Goal: Task Accomplishment & Management: Manage account settings

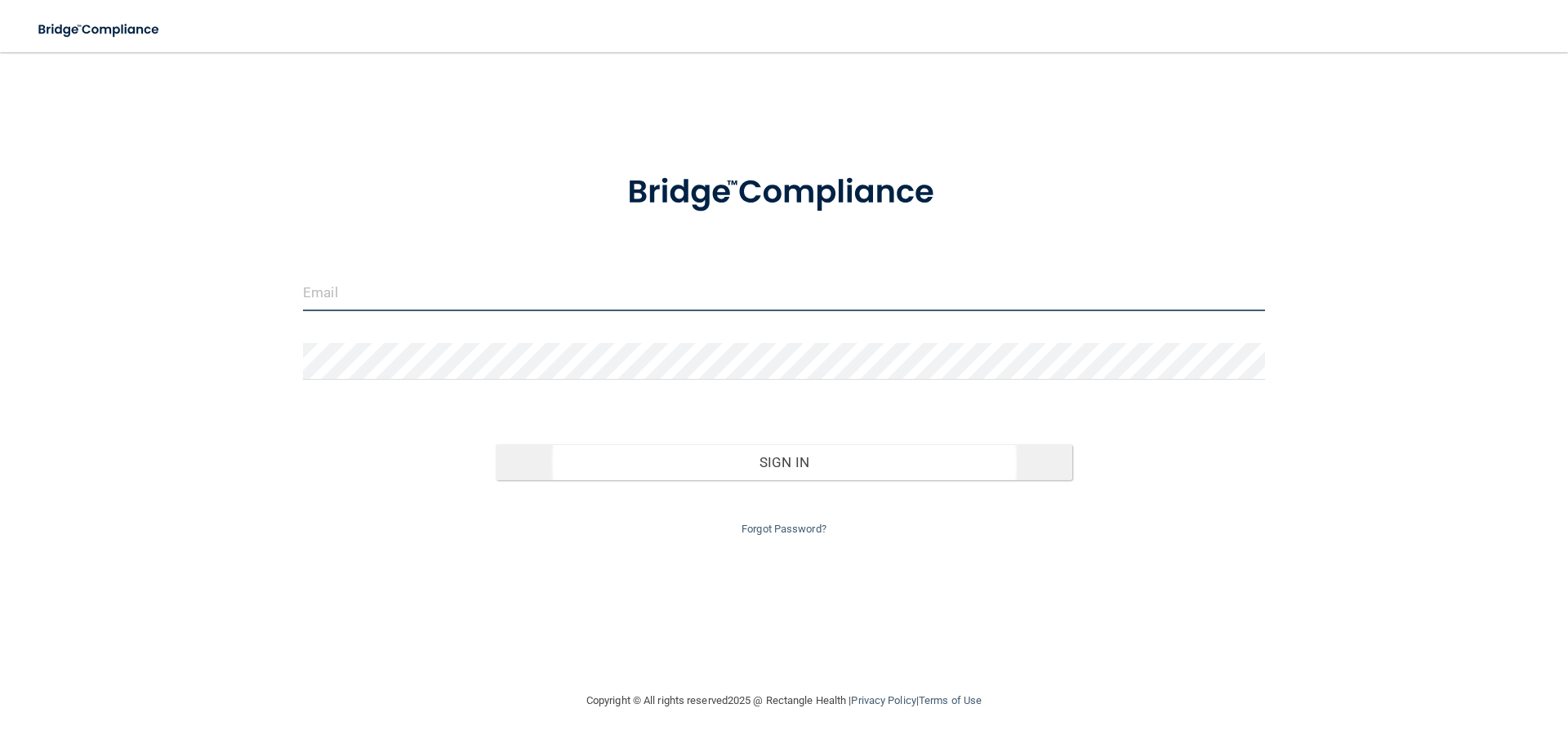
type input "[EMAIL_ADDRESS][DOMAIN_NAME]"
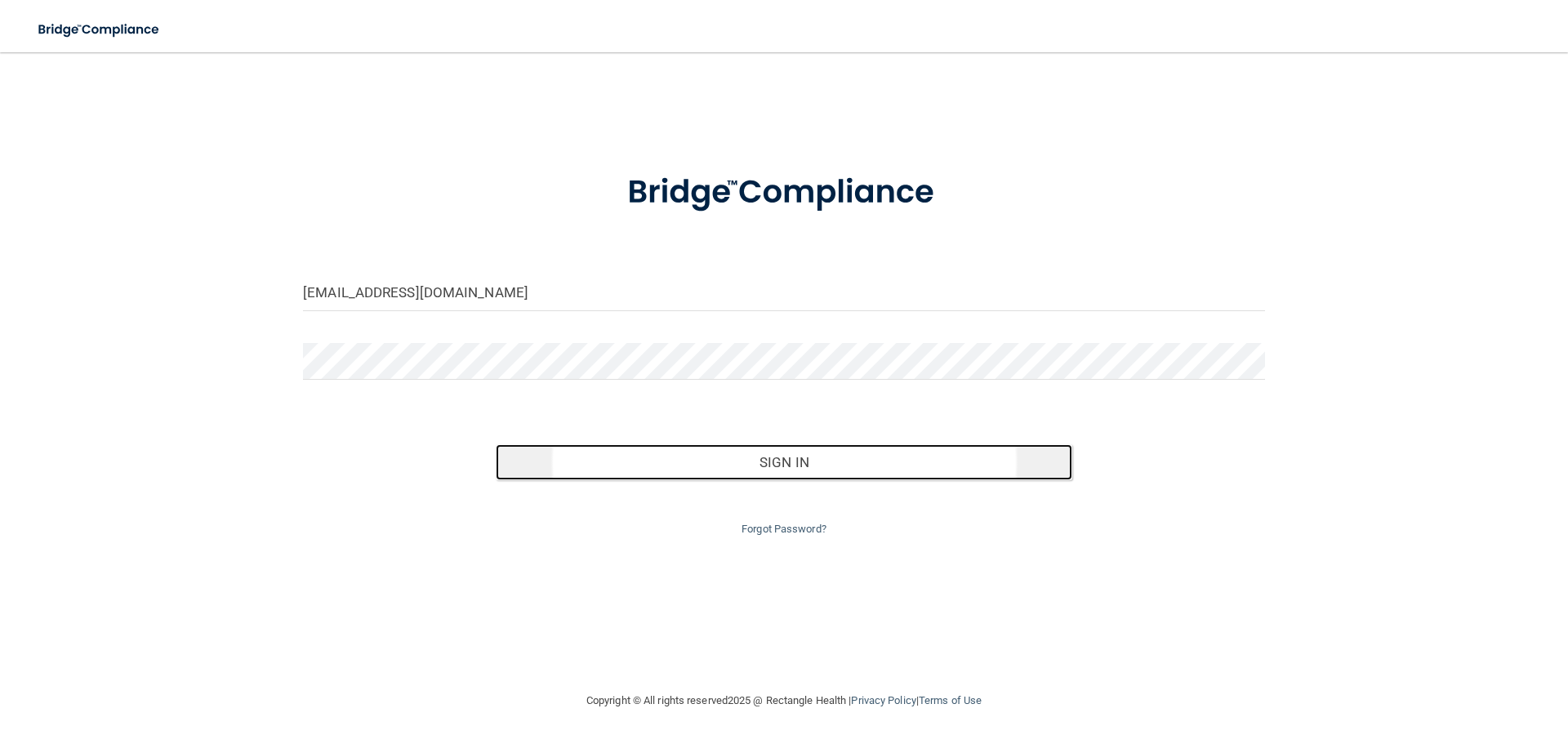
click at [737, 467] on button "Sign In" at bounding box center [784, 462] width 578 height 36
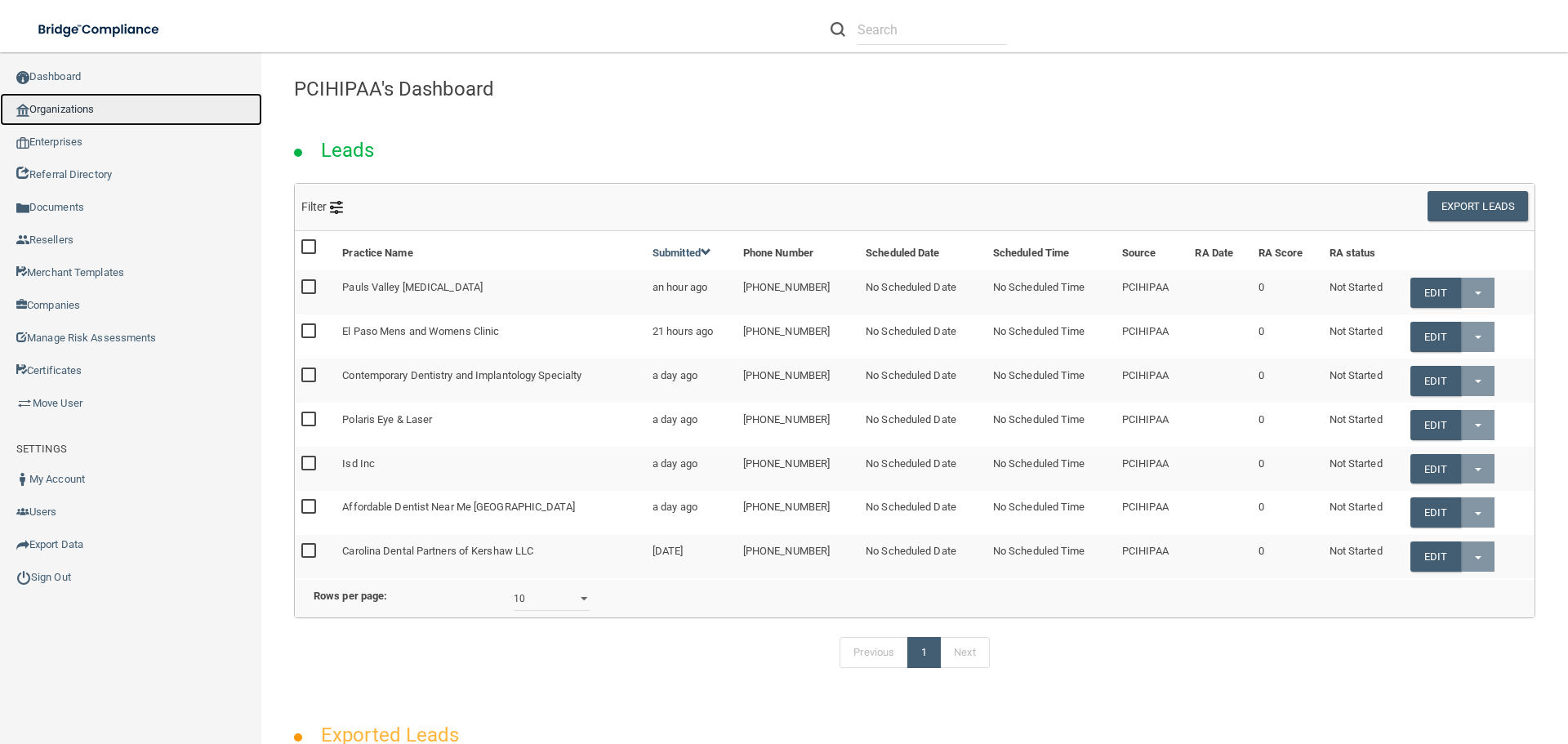
click at [88, 105] on link "Organizations" at bounding box center [131, 109] width 262 height 33
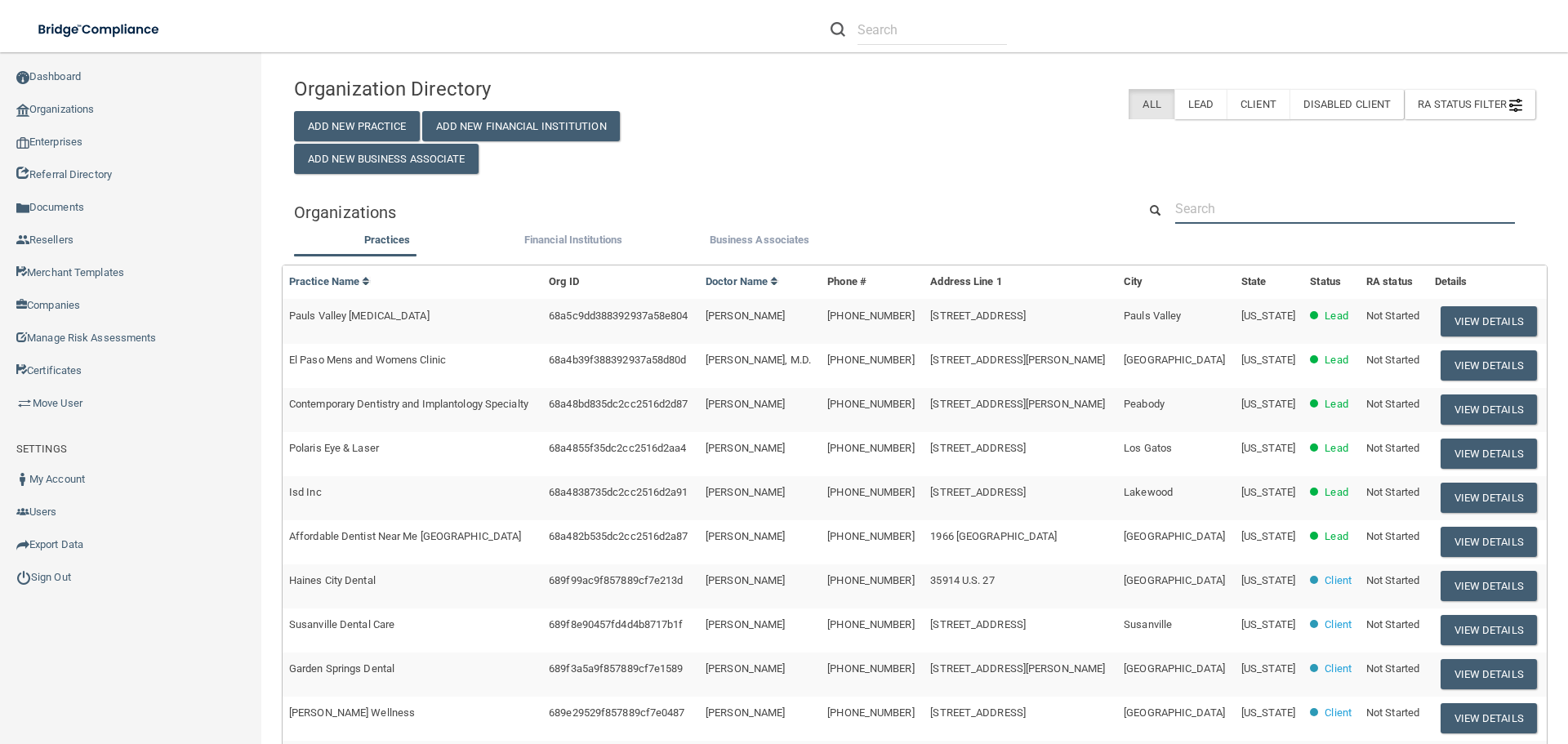
click at [1230, 212] on input "text" at bounding box center [1345, 209] width 340 height 30
paste input "AARIA DENTAL INC"
type input "AARIA DENTAL INC"
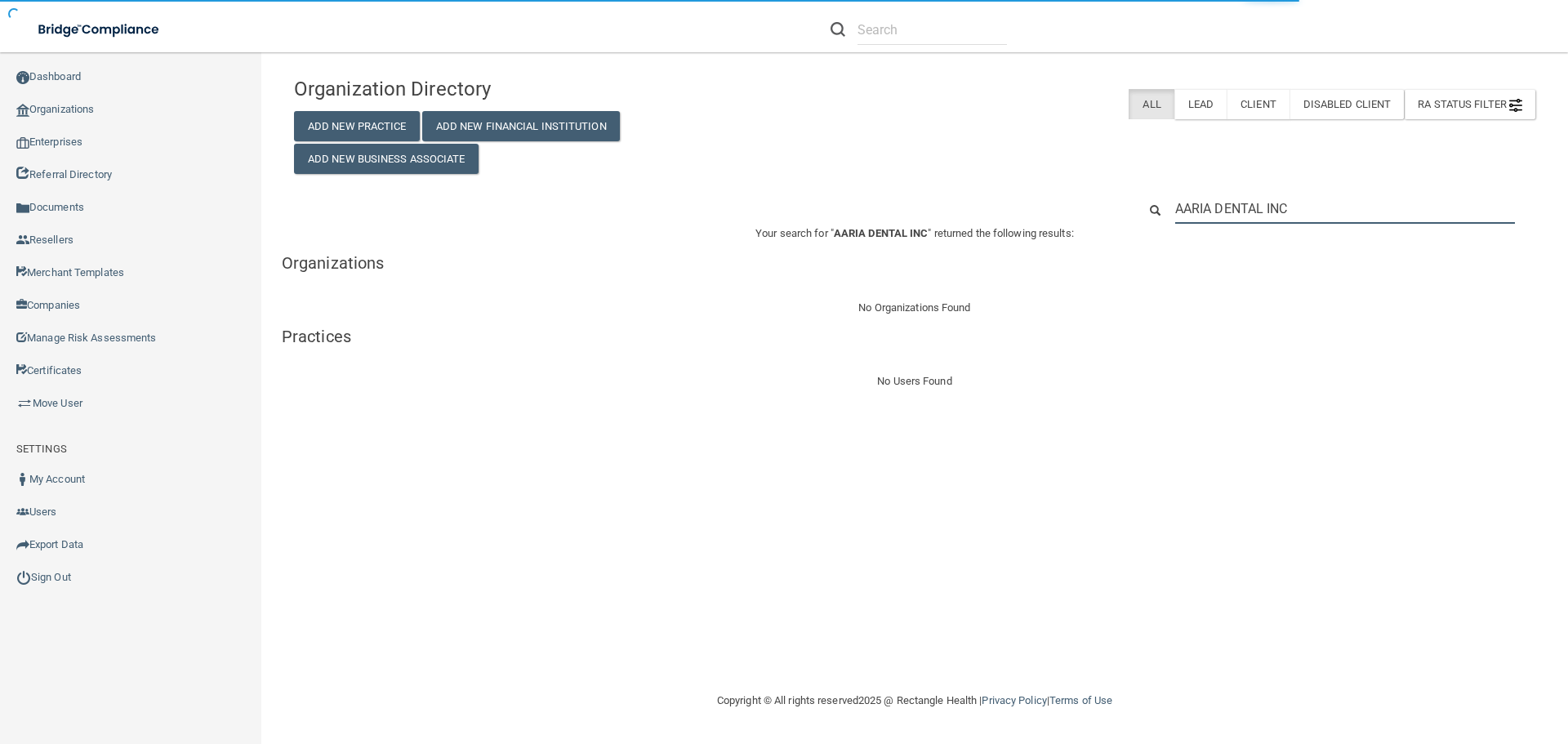
drag, startPoint x: 1292, startPoint y: 203, endPoint x: 1085, endPoint y: 212, distance: 207.2
click at [1086, 212] on div "AARIA DENTAL INC" at bounding box center [914, 209] width 1266 height 30
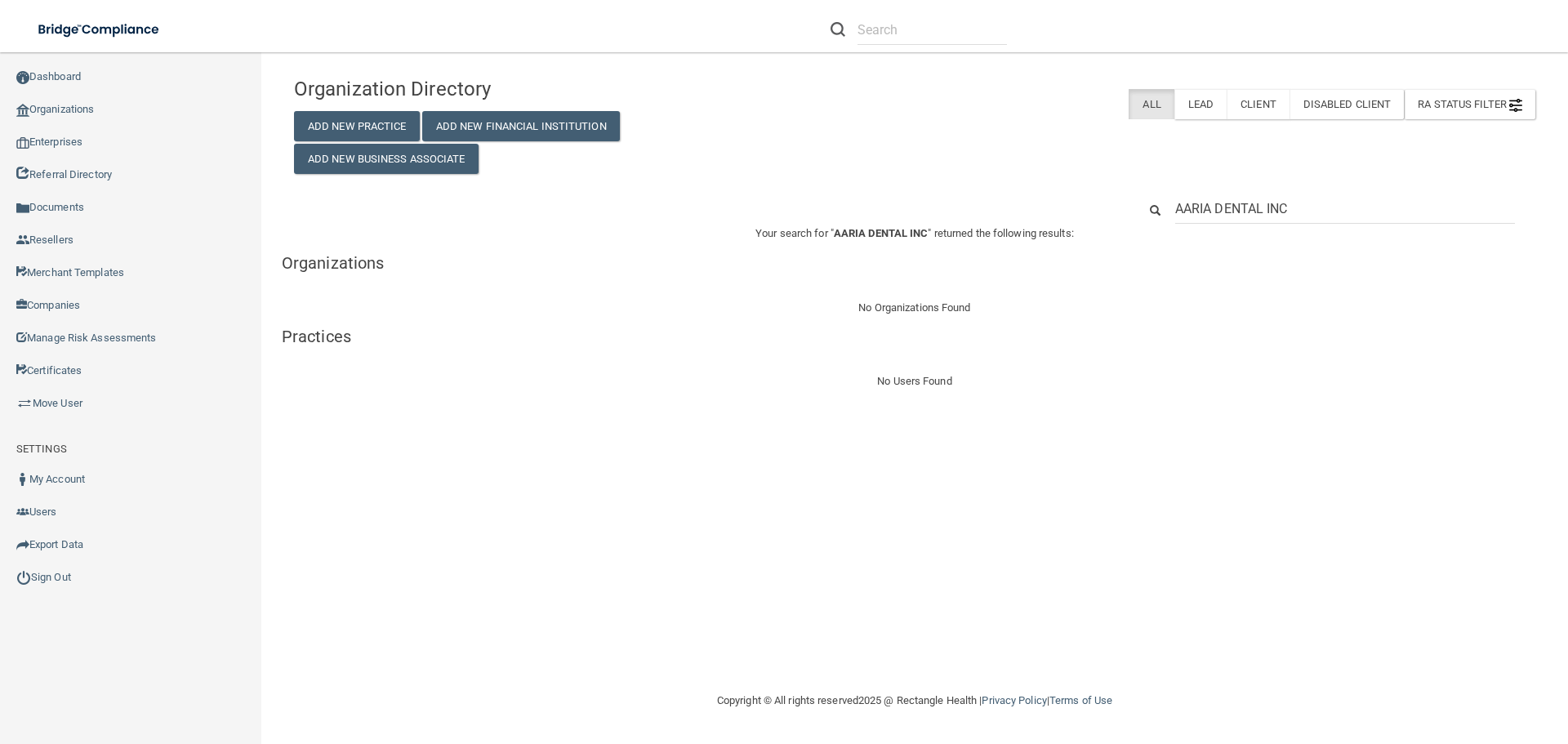
drag, startPoint x: 1319, startPoint y: 203, endPoint x: 1069, endPoint y: 215, distance: 250.3
click at [1069, 215] on div "AARIA DENTAL INC" at bounding box center [914, 209] width 1266 height 30
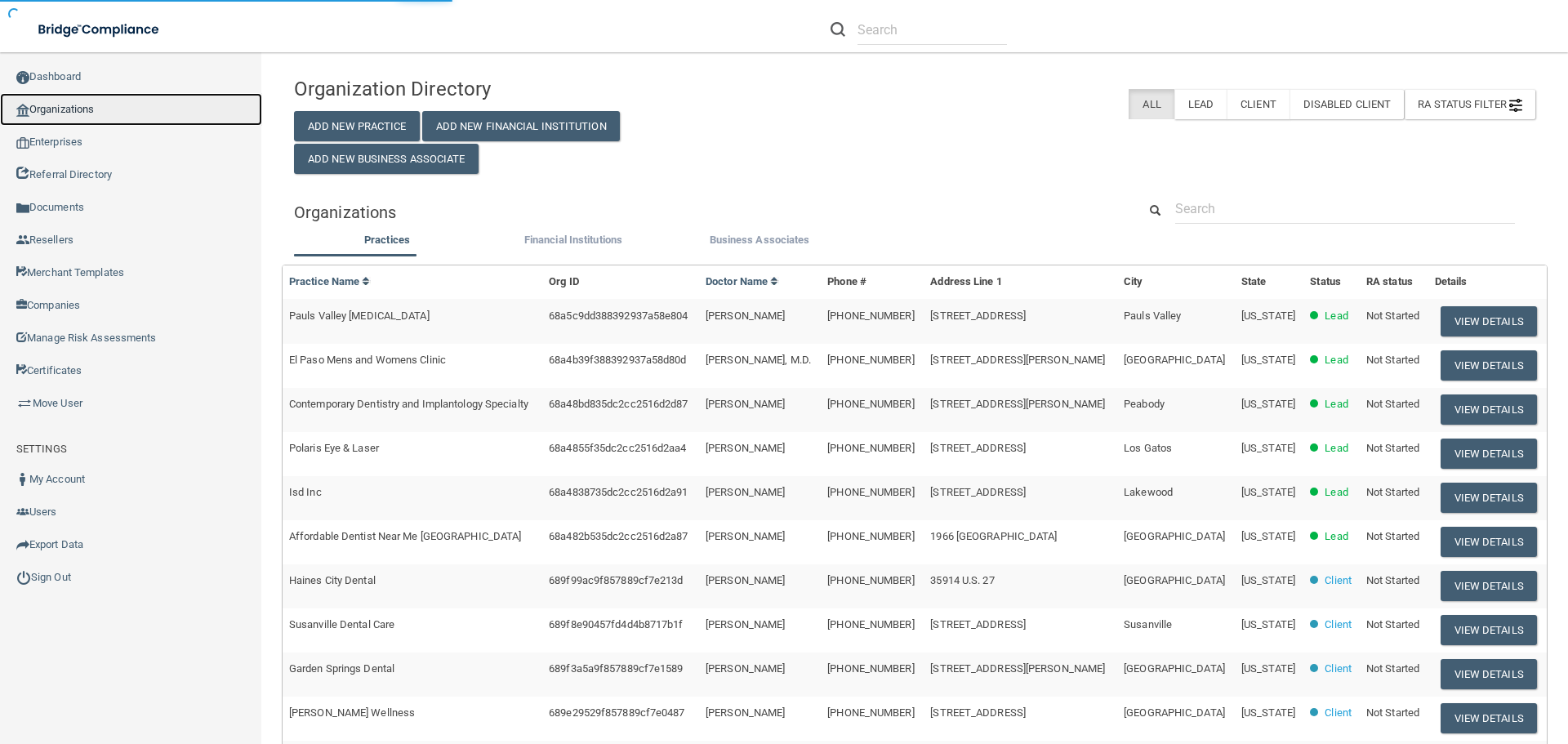
drag, startPoint x: 86, startPoint y: 107, endPoint x: 92, endPoint y: 117, distance: 11.7
click at [87, 107] on link "Organizations" at bounding box center [131, 109] width 262 height 33
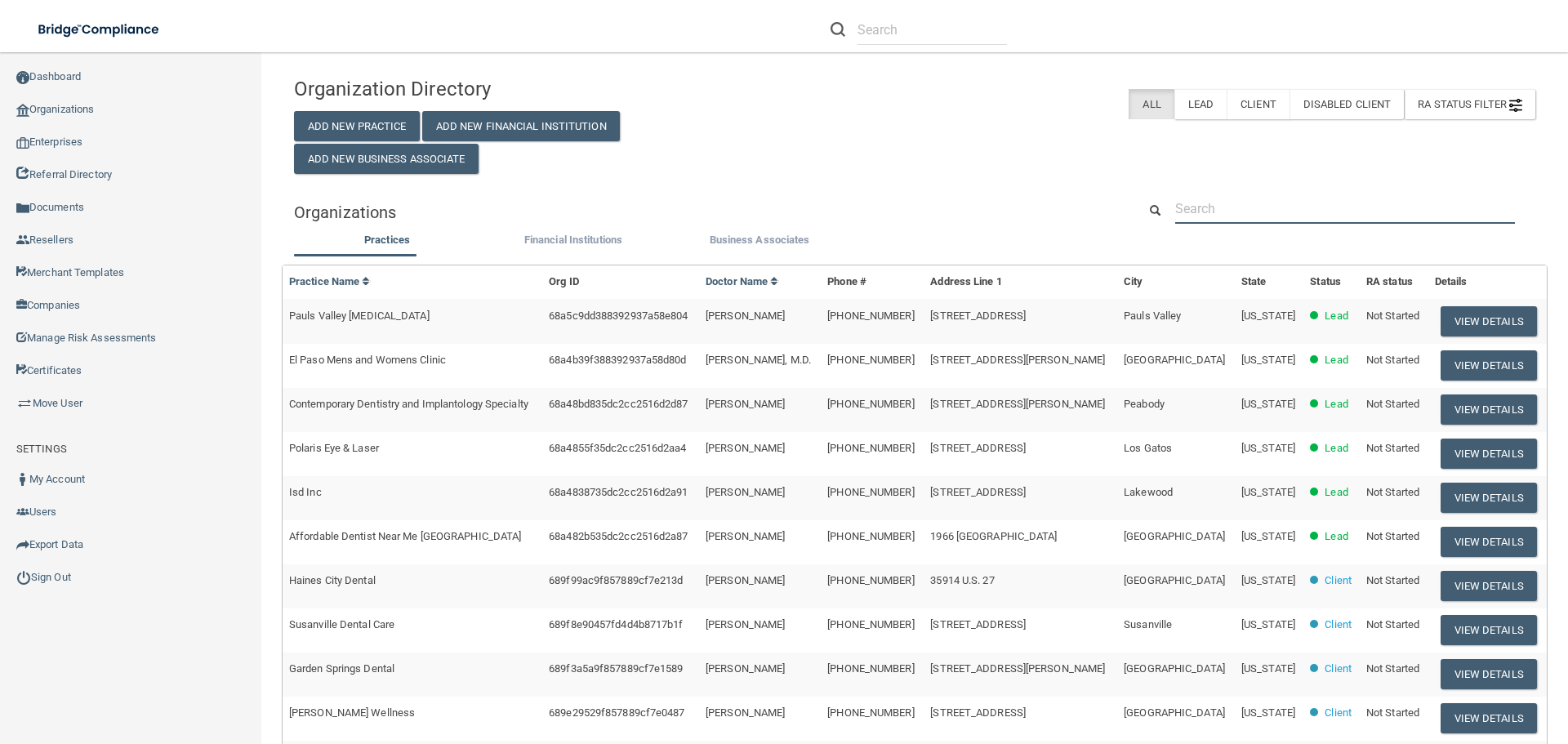
click at [1230, 199] on input "text" at bounding box center [1345, 209] width 340 height 30
paste input "Click to dial disabled(650) [PHONE_NUMBER]"
type input "Click to dial disabled(650) [PHONE_NUMBER]"
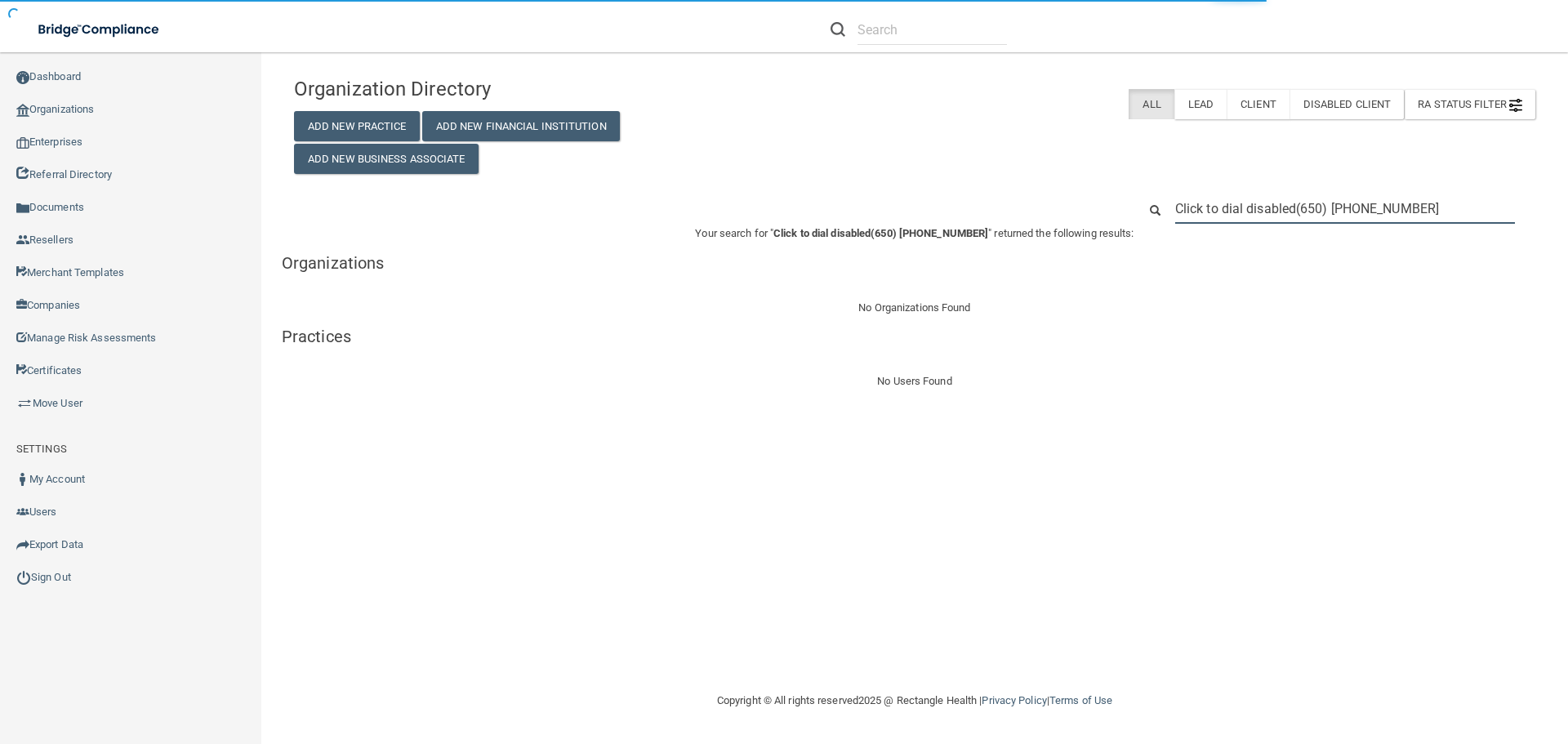
drag, startPoint x: 1299, startPoint y: 207, endPoint x: 1016, endPoint y: 241, distance: 285.0
click at [1016, 241] on div "Organization Directory Add New Practice Add New Financial Institution Add New B…" at bounding box center [915, 230] width 1242 height 323
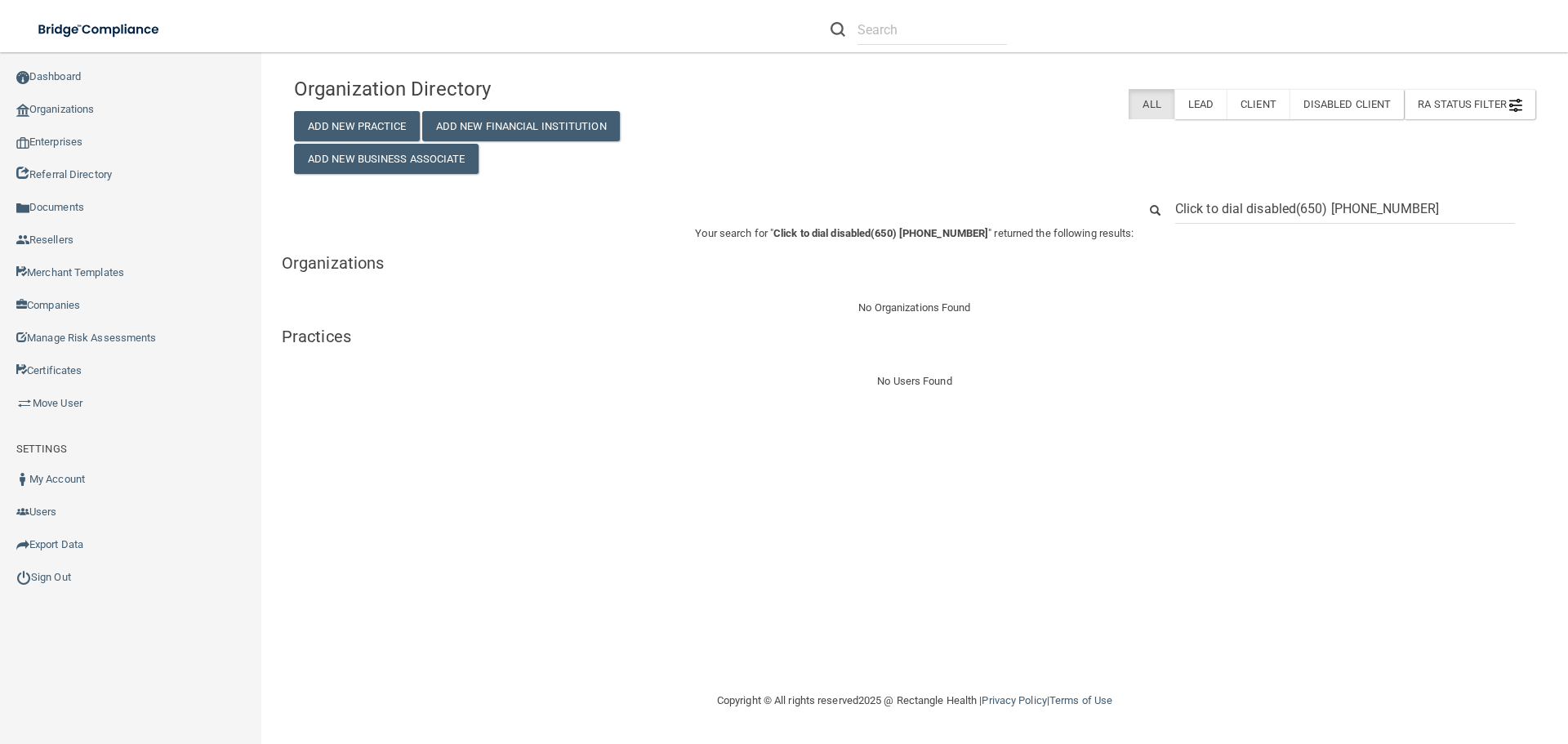
drag, startPoint x: 1297, startPoint y: 207, endPoint x: 1028, endPoint y: 218, distance: 269.2
click at [1038, 217] on div "Click to dial disabled(650) [PHONE_NUMBER]" at bounding box center [914, 209] width 1266 height 30
type input "[PHONE_NUMBER]"
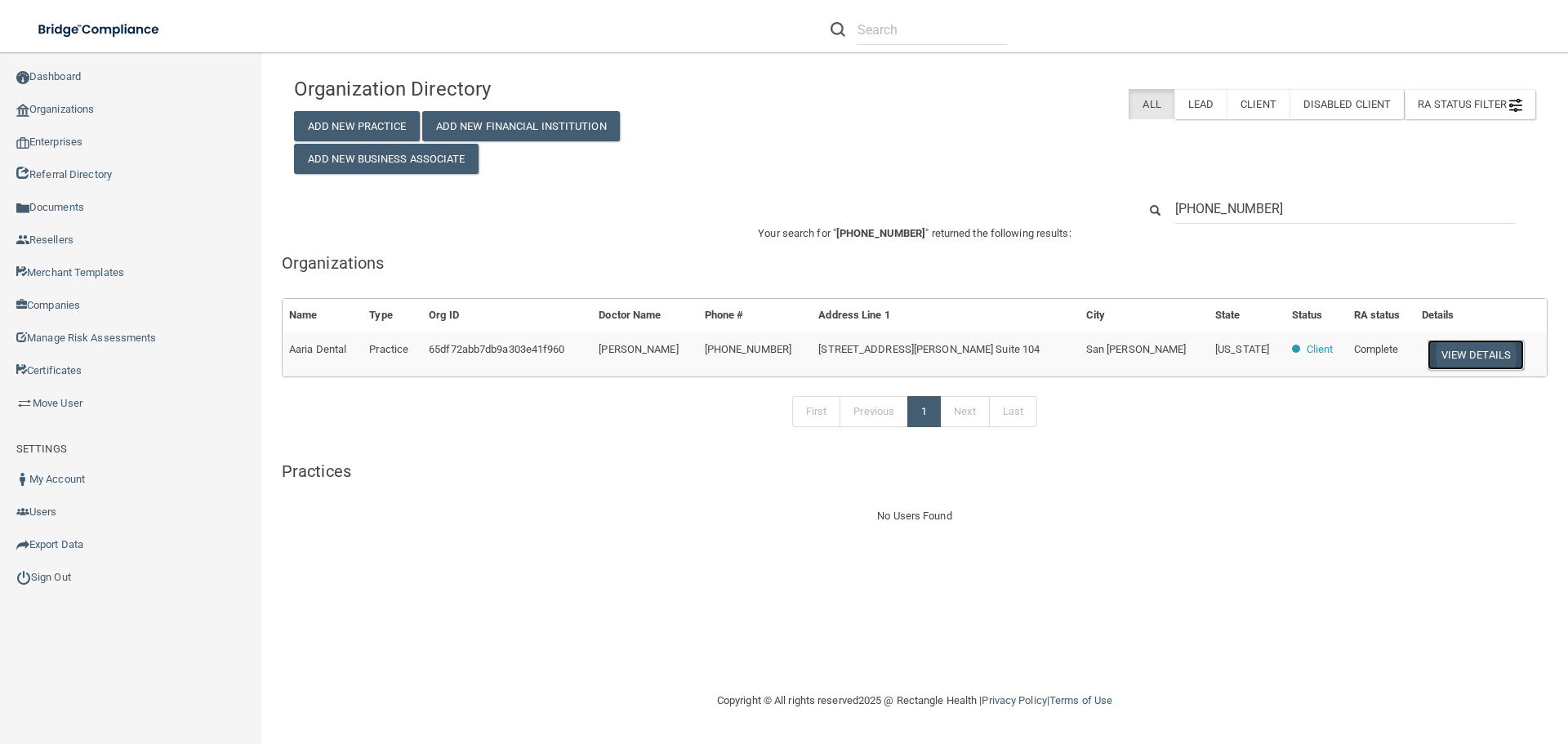
click at [1476, 357] on button "View Details" at bounding box center [1475, 355] width 96 height 30
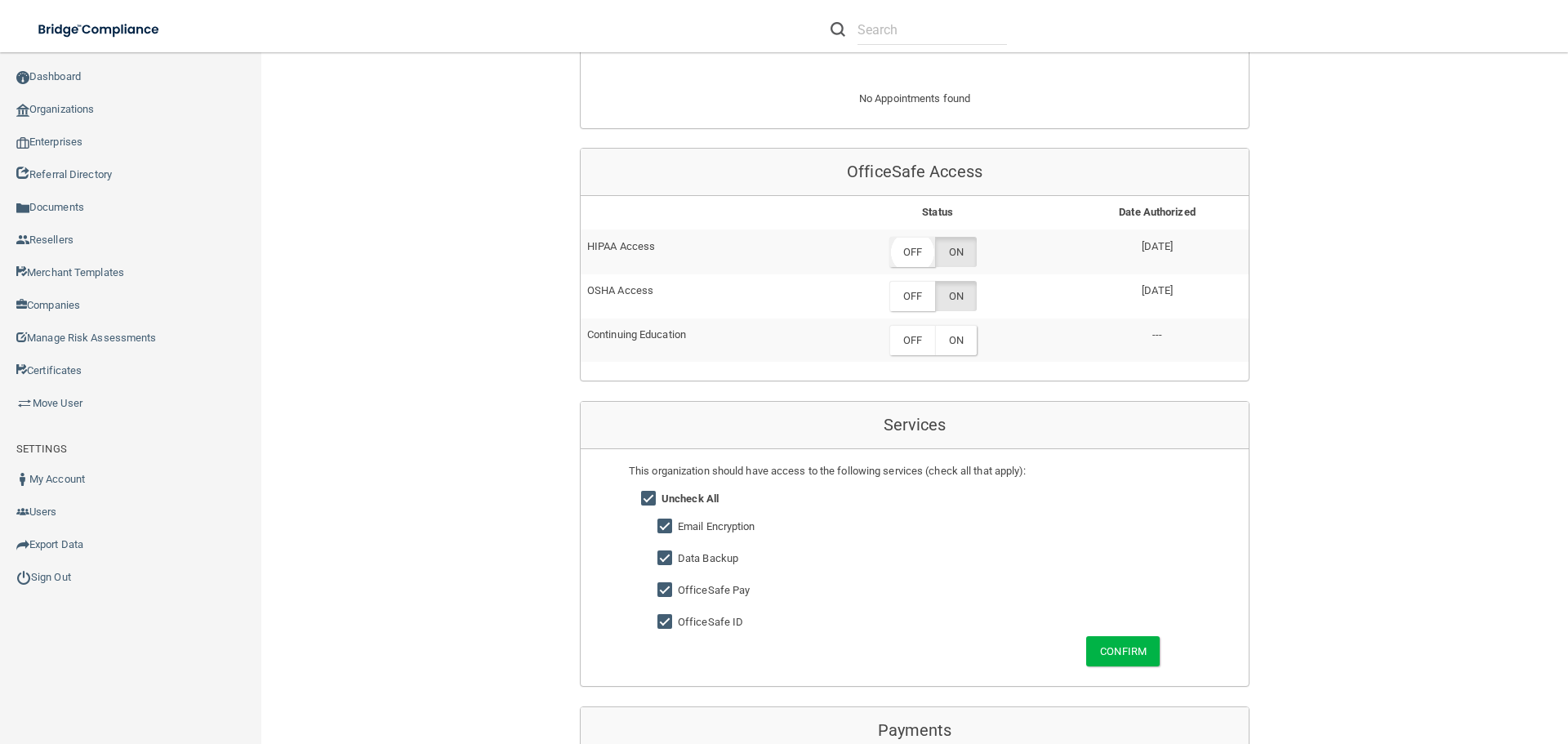
scroll to position [654, 0]
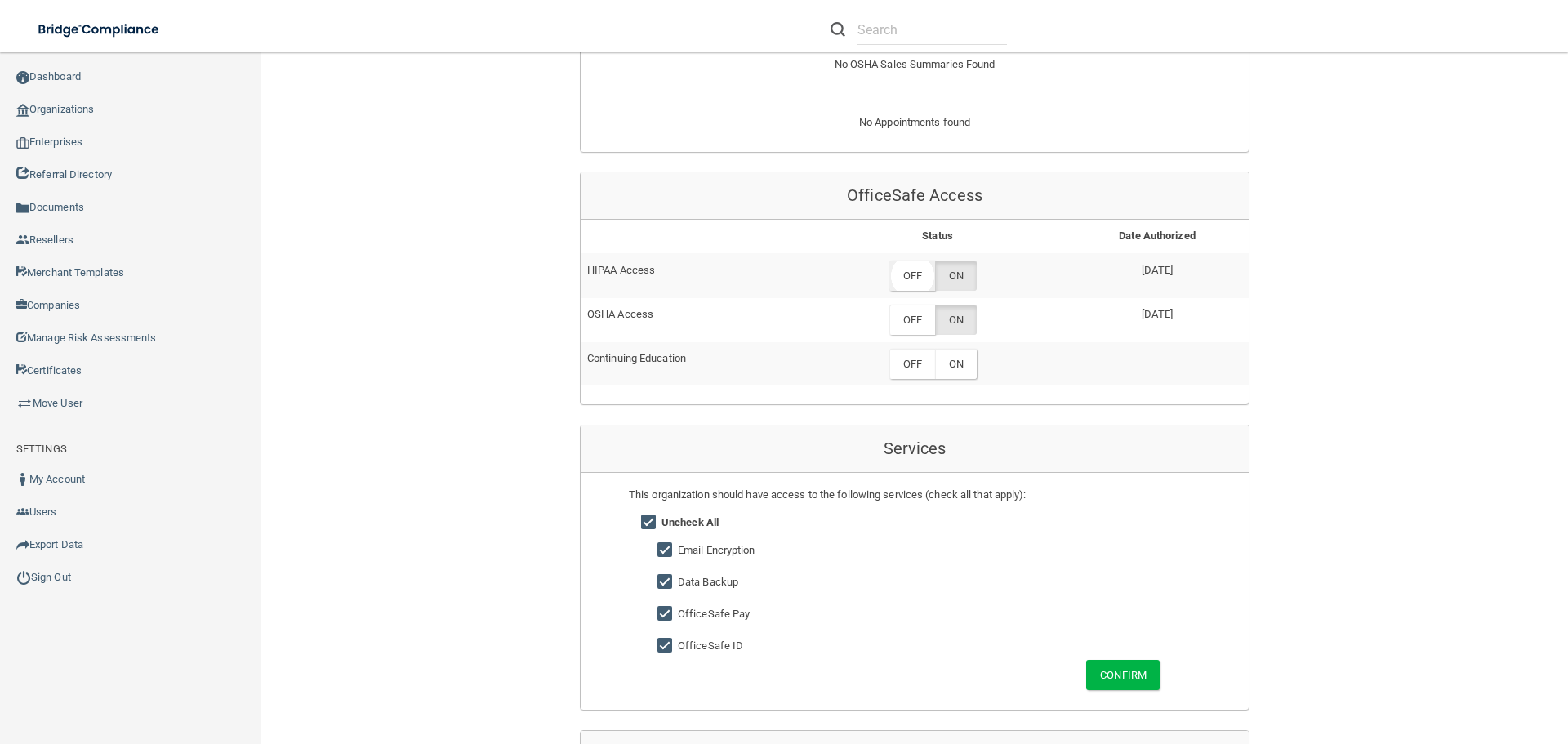
click at [910, 275] on label "OFF" at bounding box center [913, 276] width 46 height 30
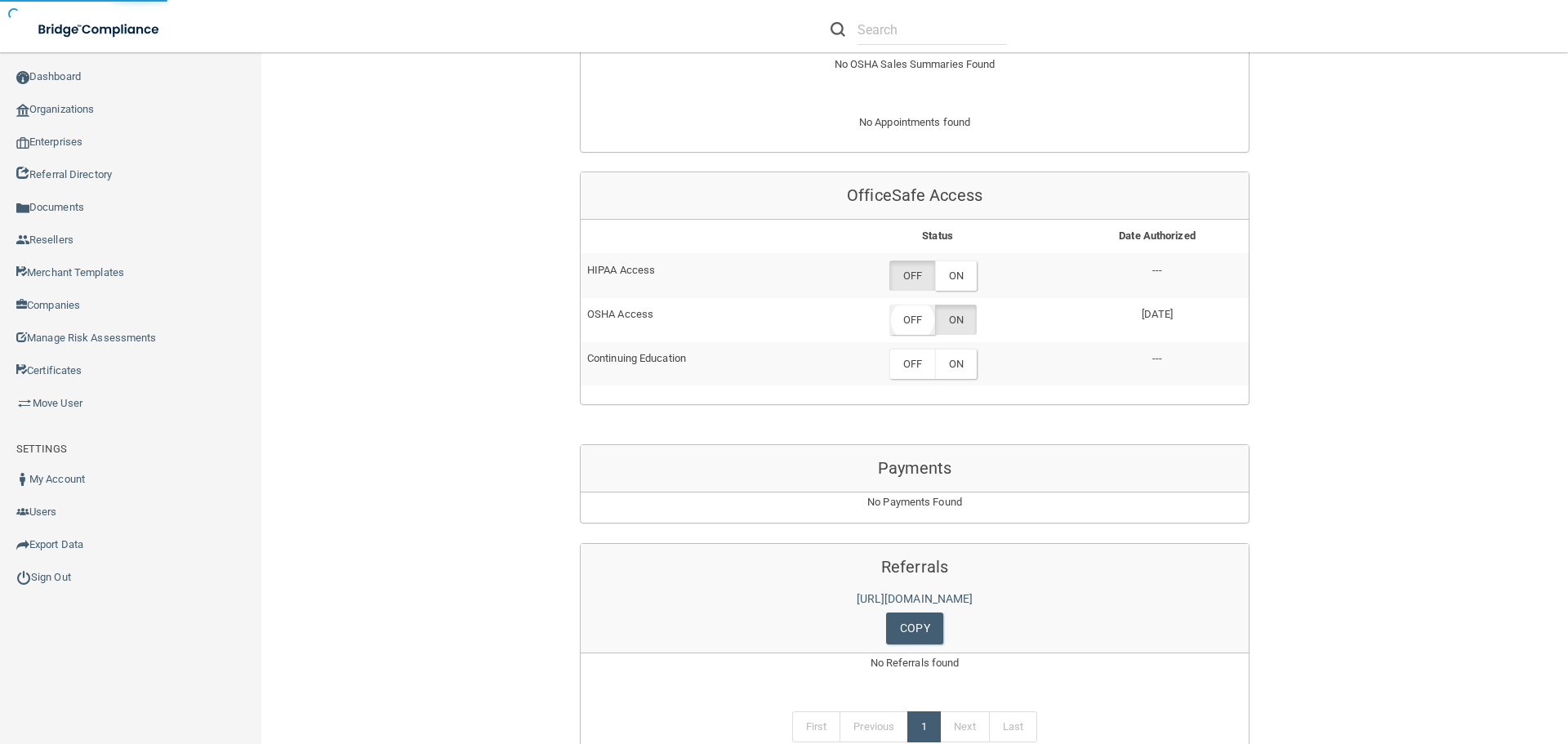
click at [913, 330] on label "OFF" at bounding box center [913, 320] width 46 height 30
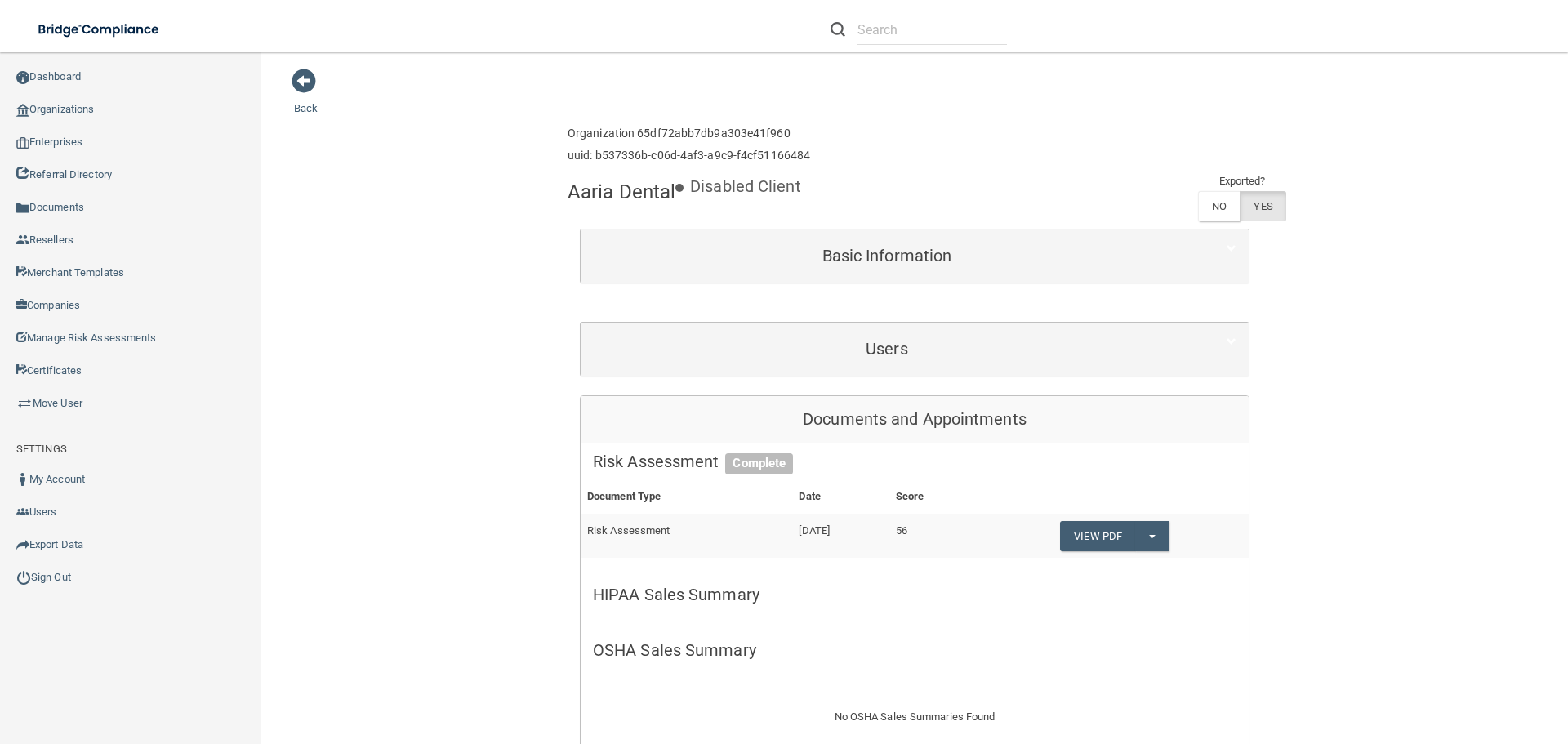
scroll to position [0, 0]
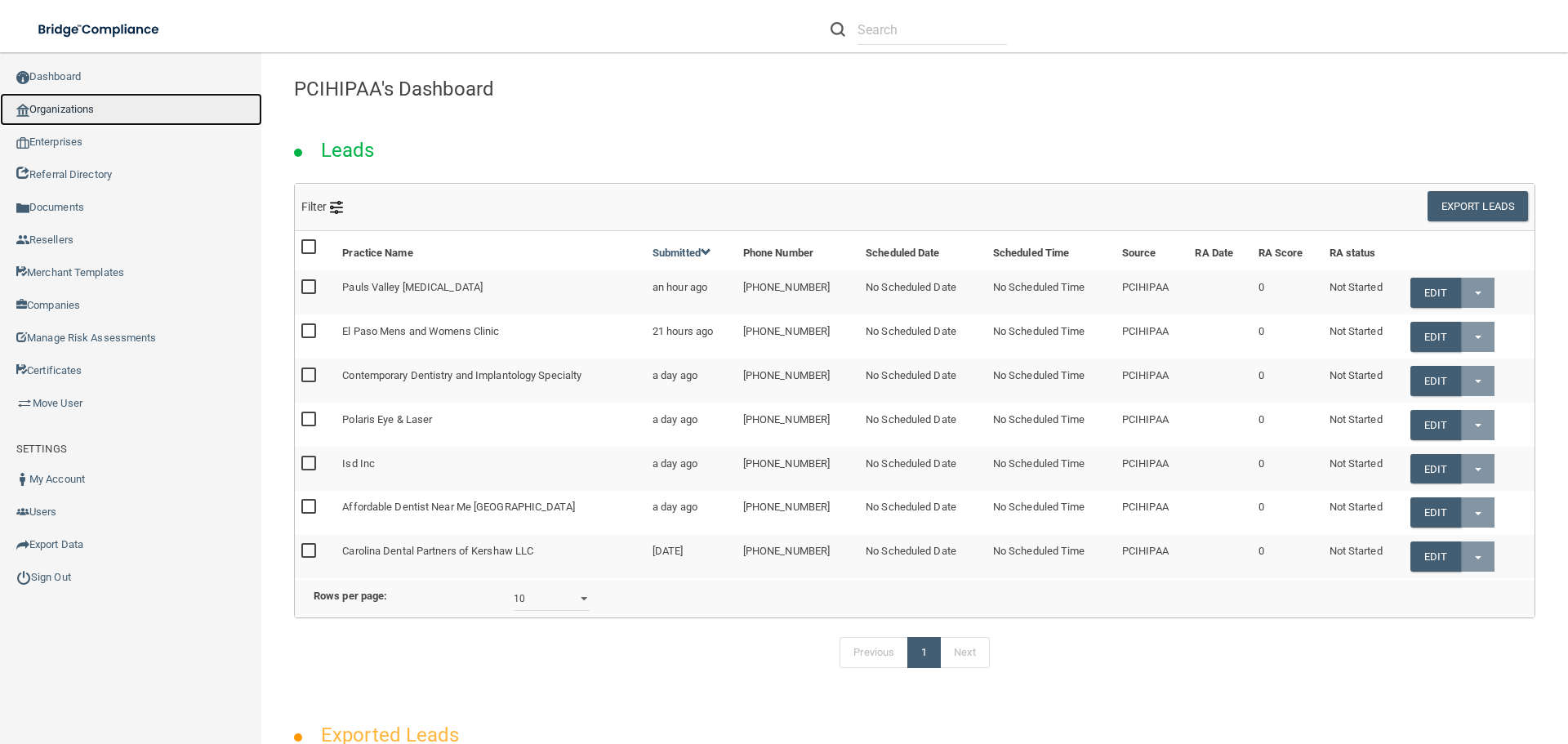
click at [105, 114] on link "Organizations" at bounding box center [131, 109] width 262 height 33
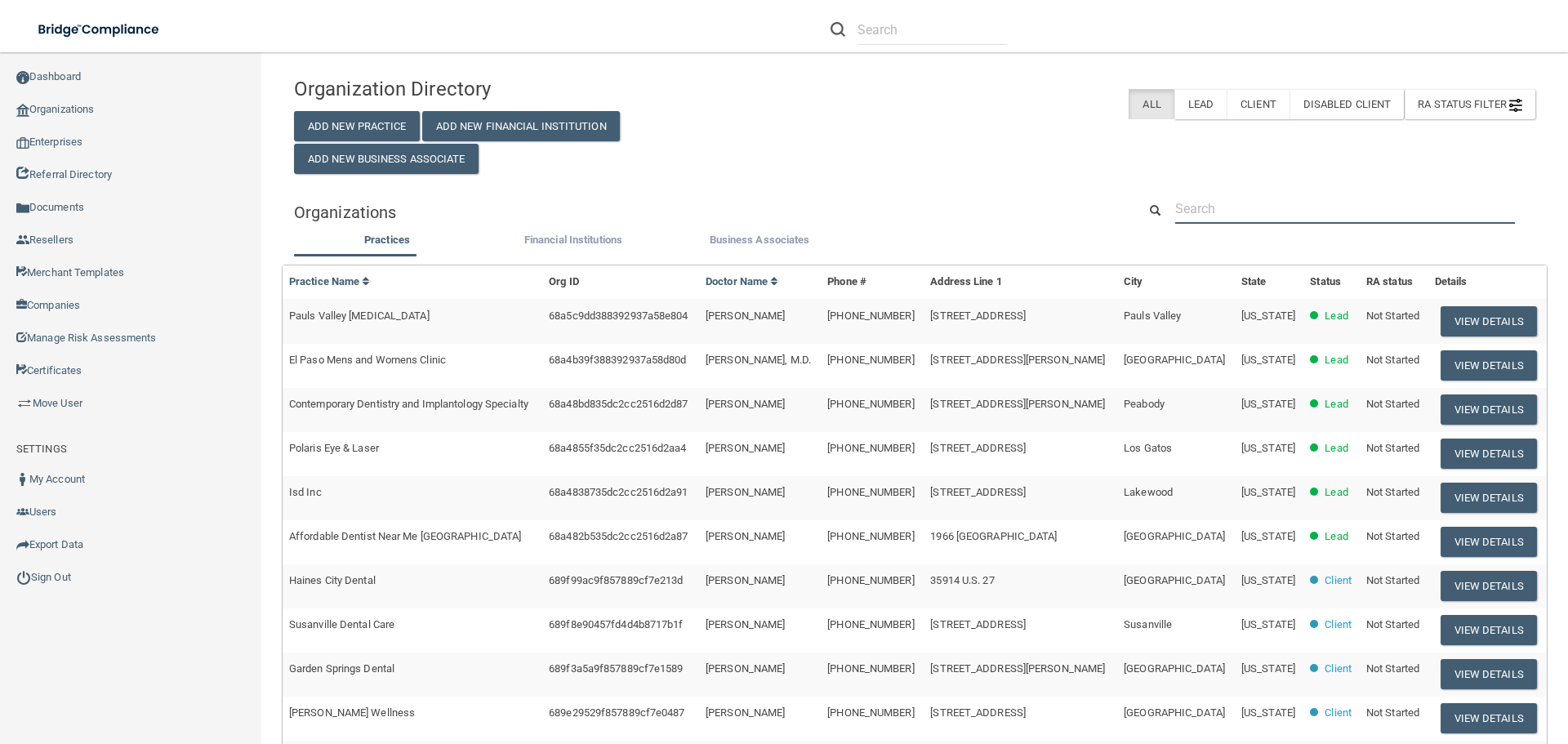
click at [1298, 214] on input "text" at bounding box center [1345, 209] width 340 height 30
paste input "Cedar Grove Dental"
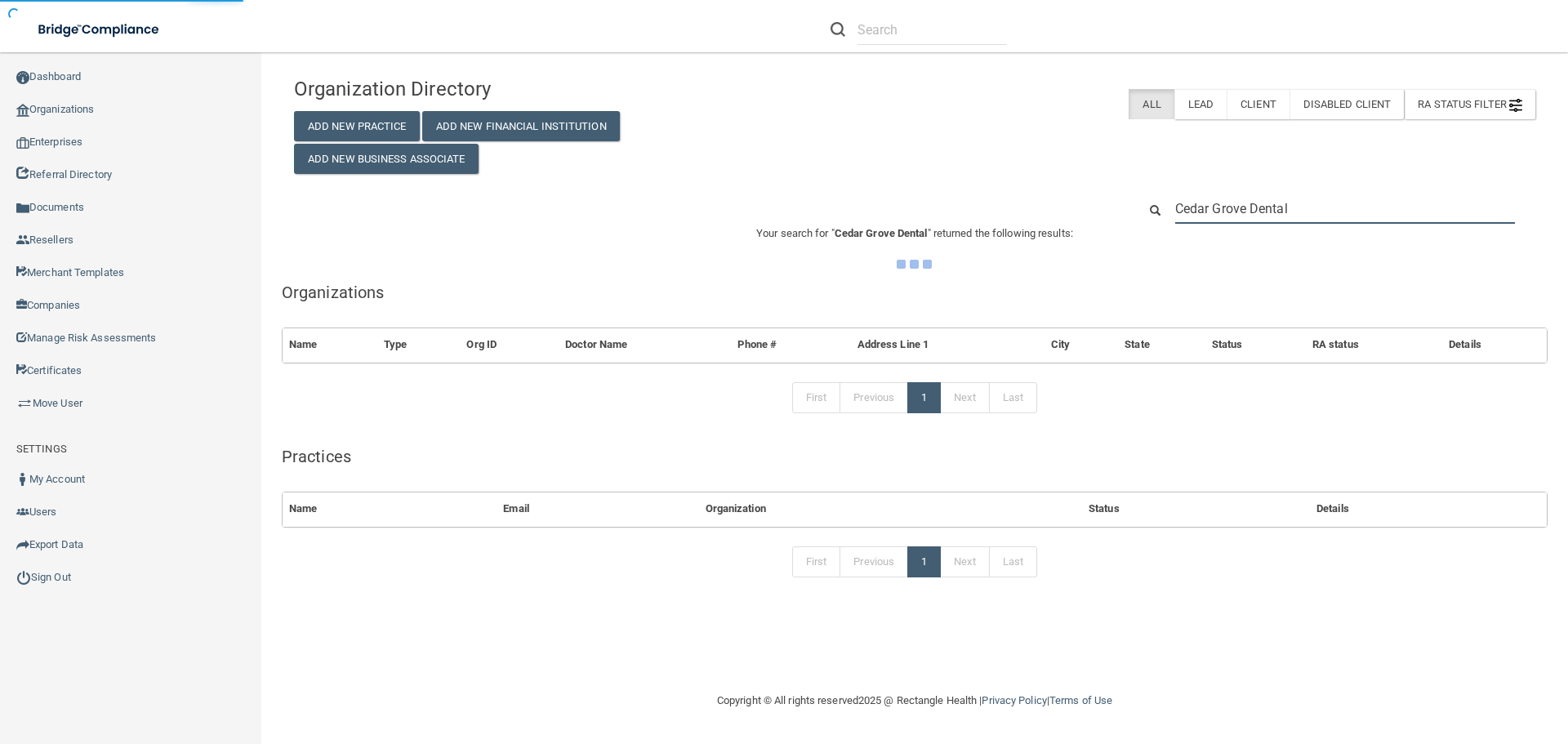
type input "Cedar Grove Dental"
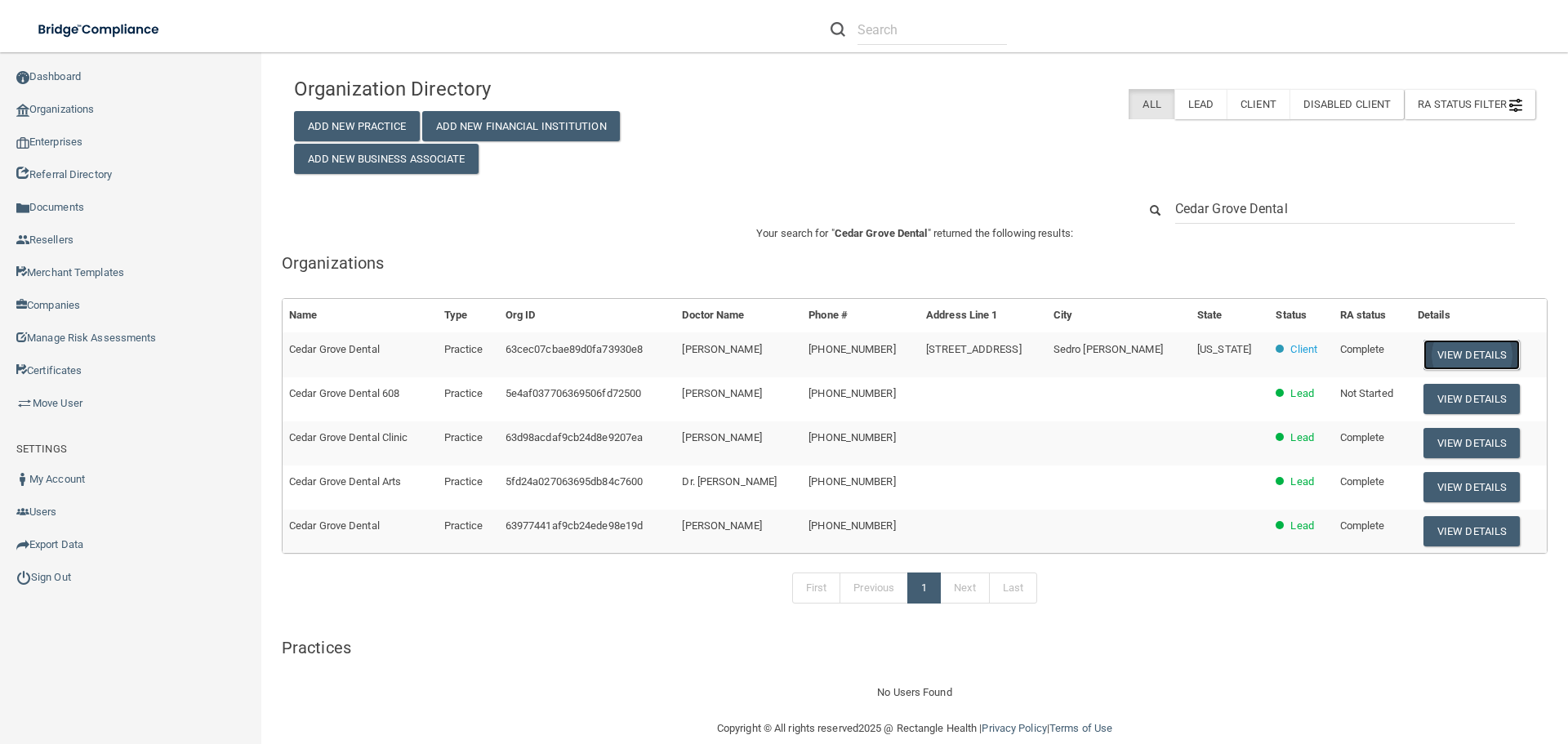
click at [1442, 347] on button "View Details" at bounding box center [1472, 355] width 96 height 30
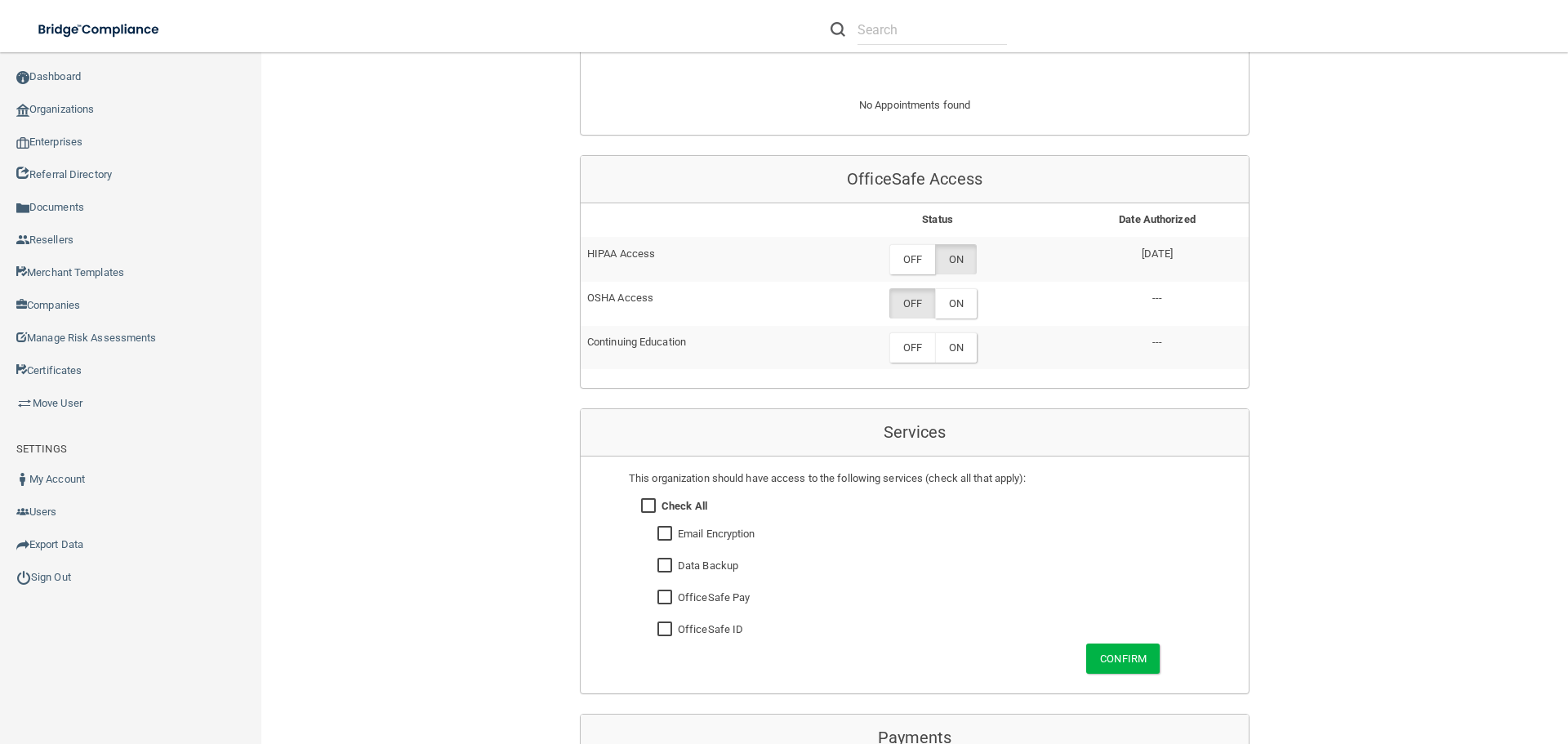
scroll to position [735, 0]
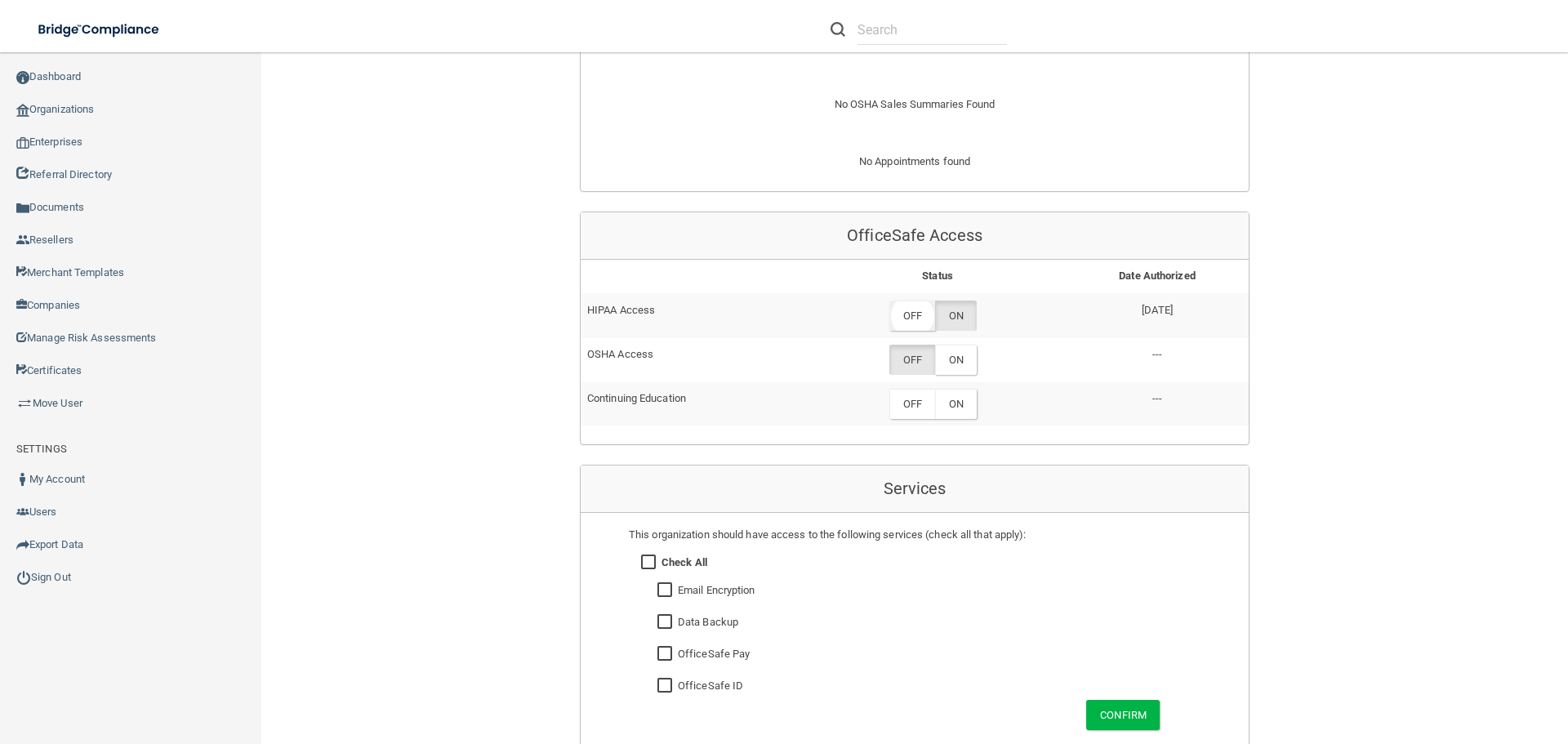
click at [914, 308] on label "OFF" at bounding box center [913, 315] width 46 height 30
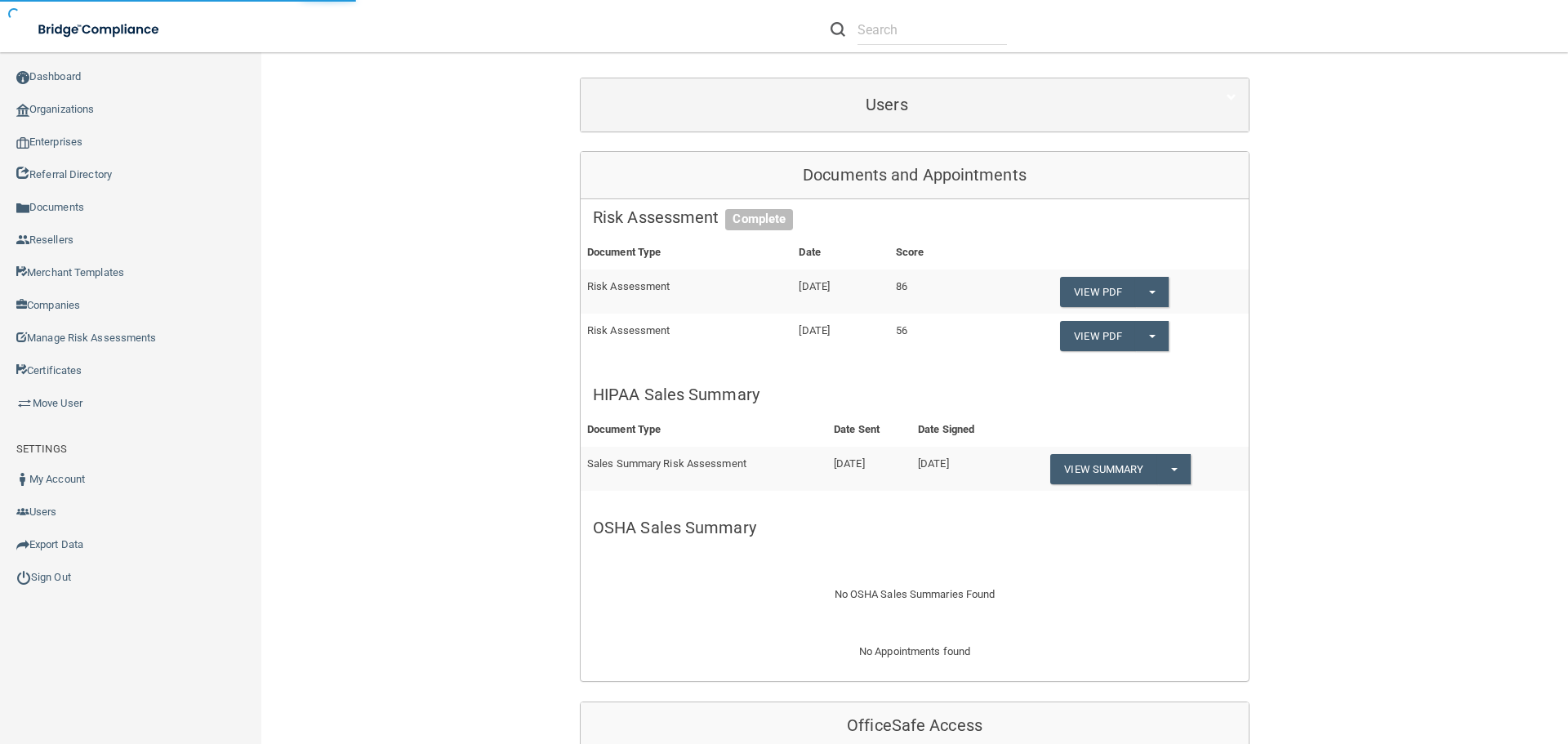
scroll to position [0, 0]
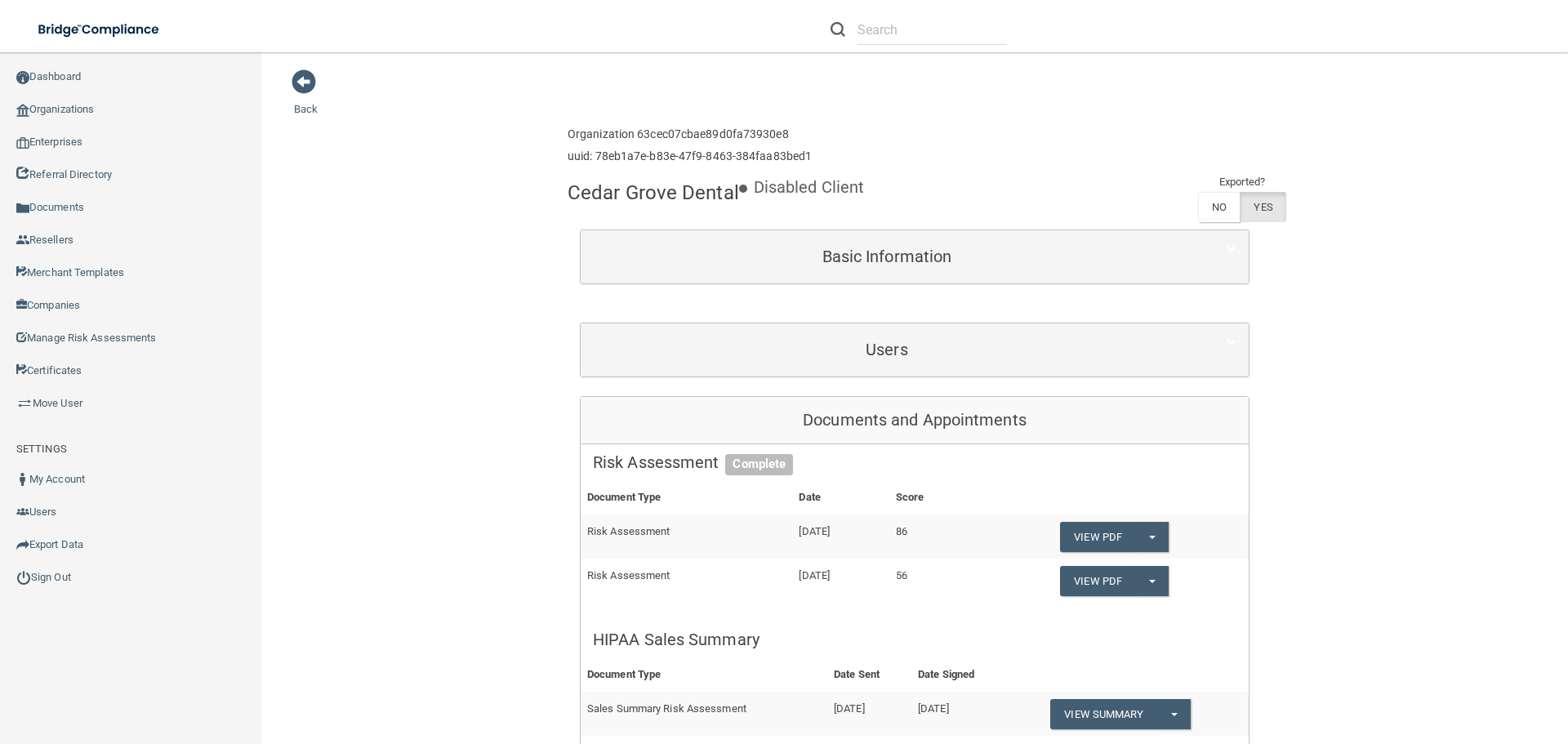
click at [78, 109] on link "Organizations" at bounding box center [131, 109] width 262 height 33
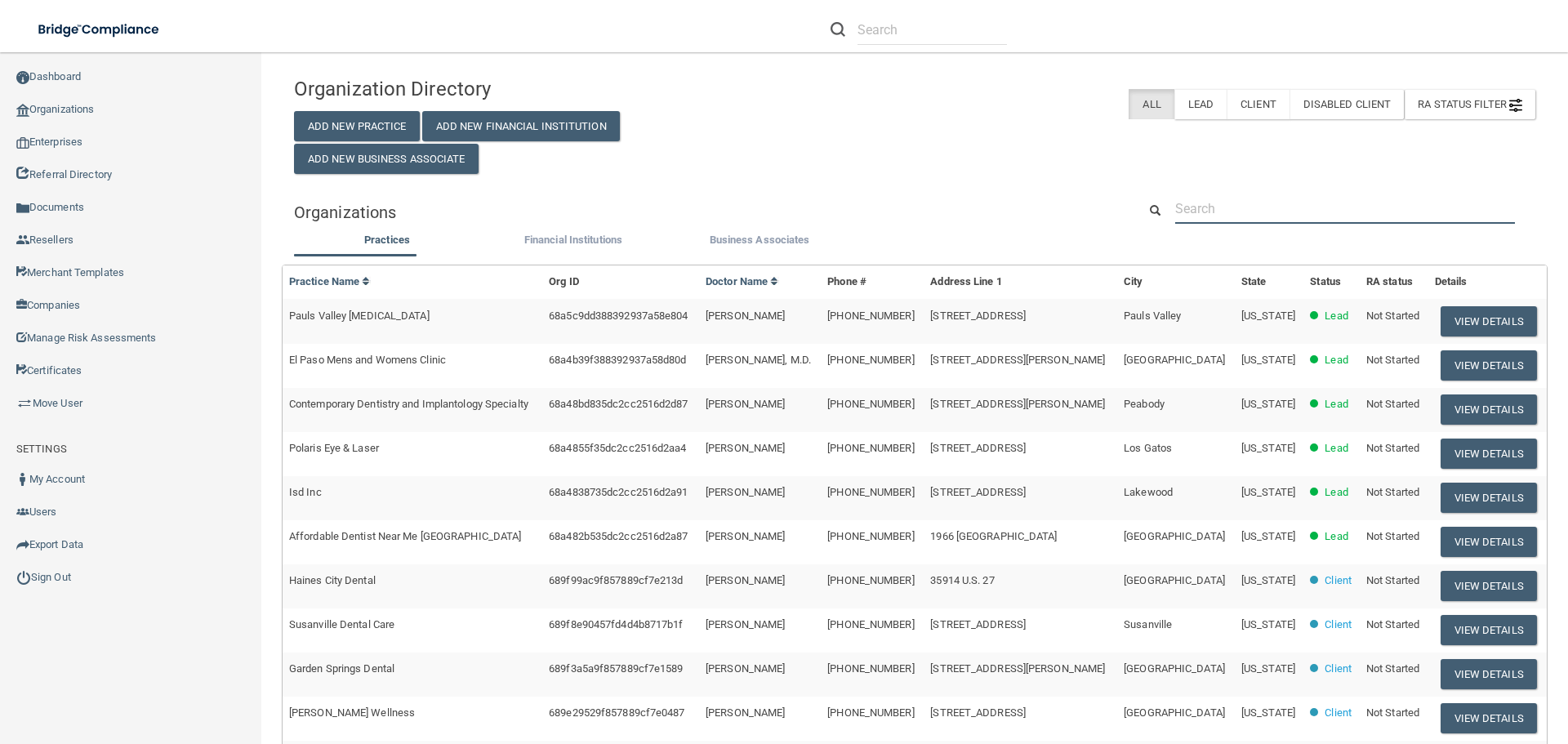
click at [1251, 208] on input "text" at bounding box center [1345, 209] width 340 height 30
paste input "AARIA DENTAL INC"
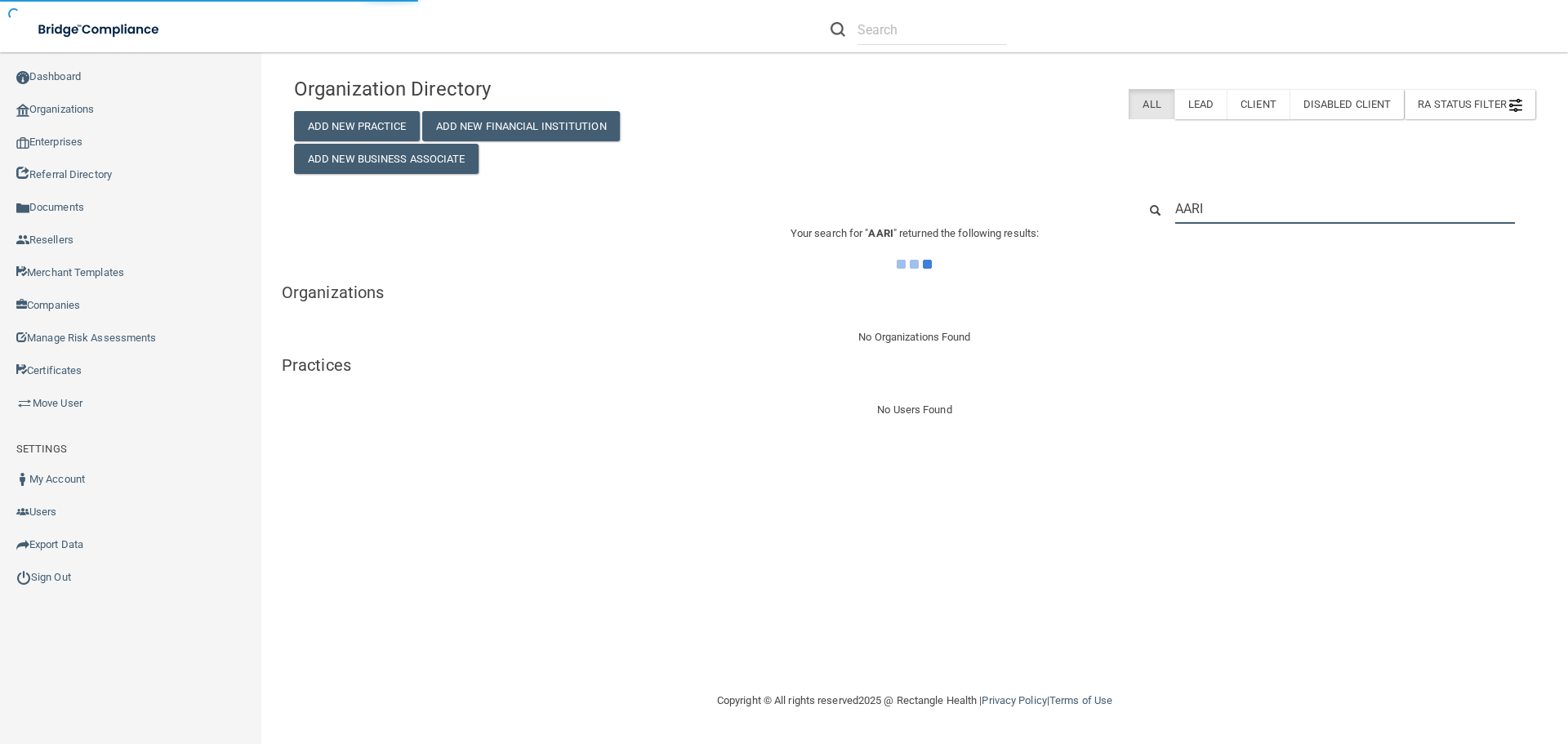
type input "AAR"
type input "A"
type input "aaria"
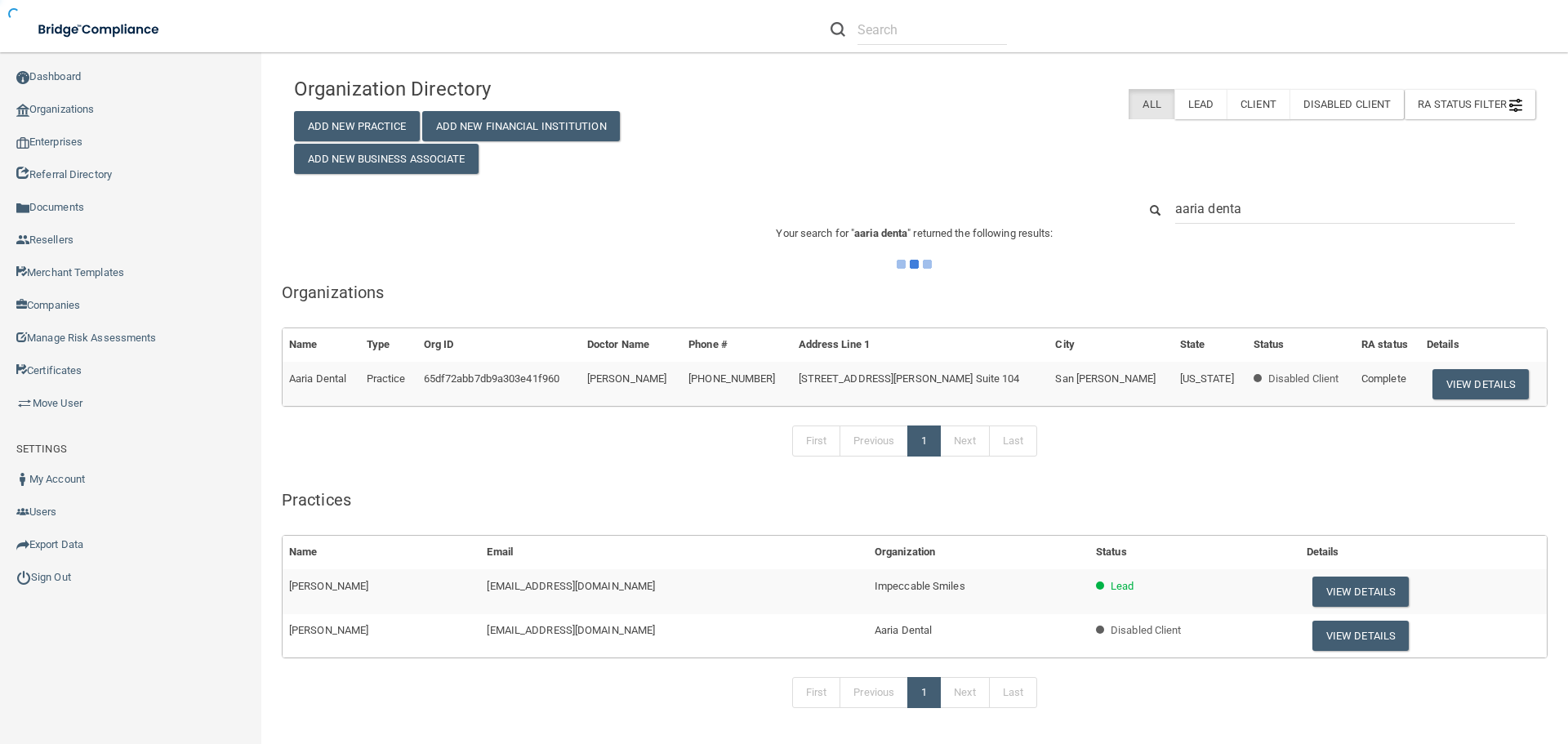
type input "aaria dental"
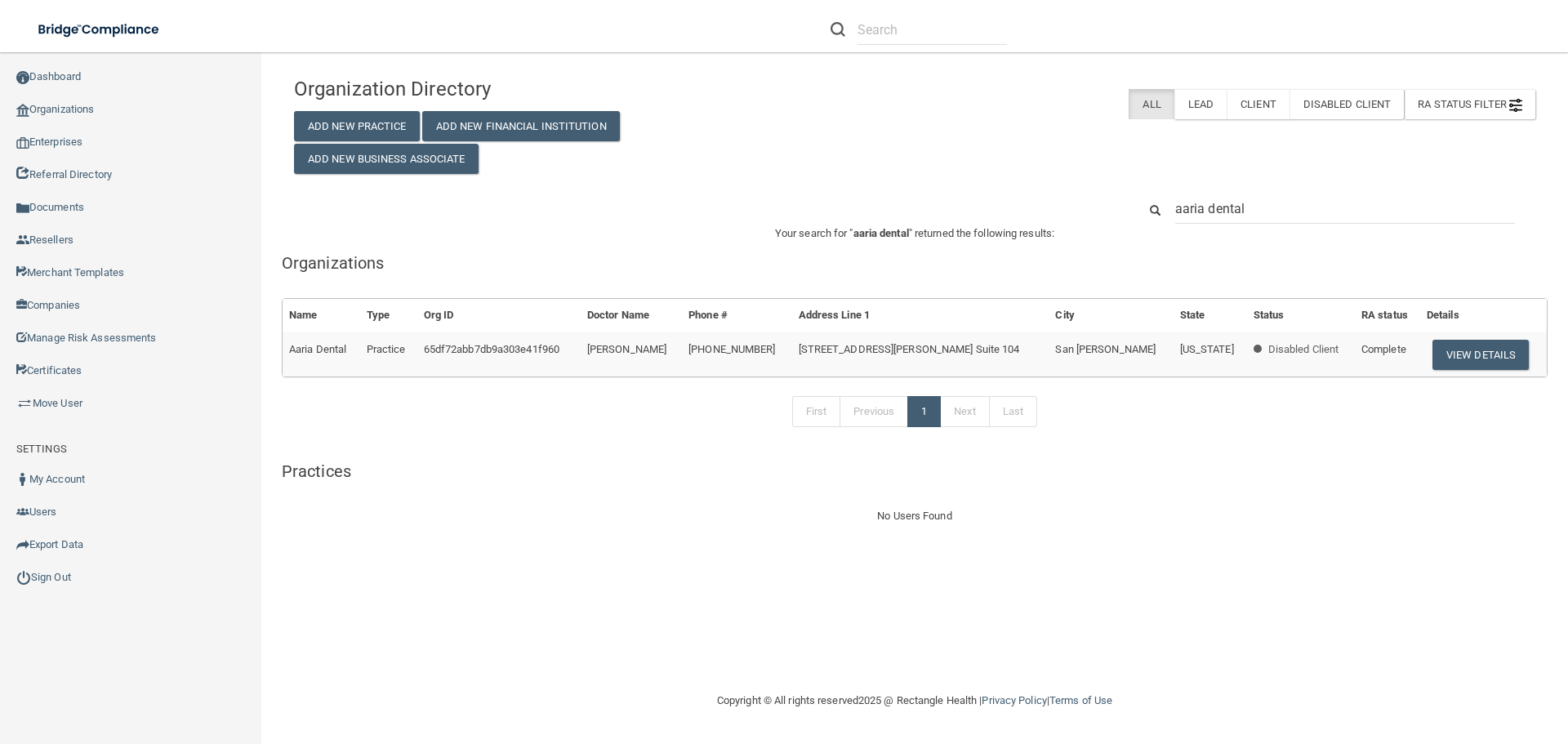
click at [872, 96] on div "RA Status Filter Clear Filter Incomplete Not Started Complete All Lead Client D…" at bounding box center [1126, 104] width 820 height 30
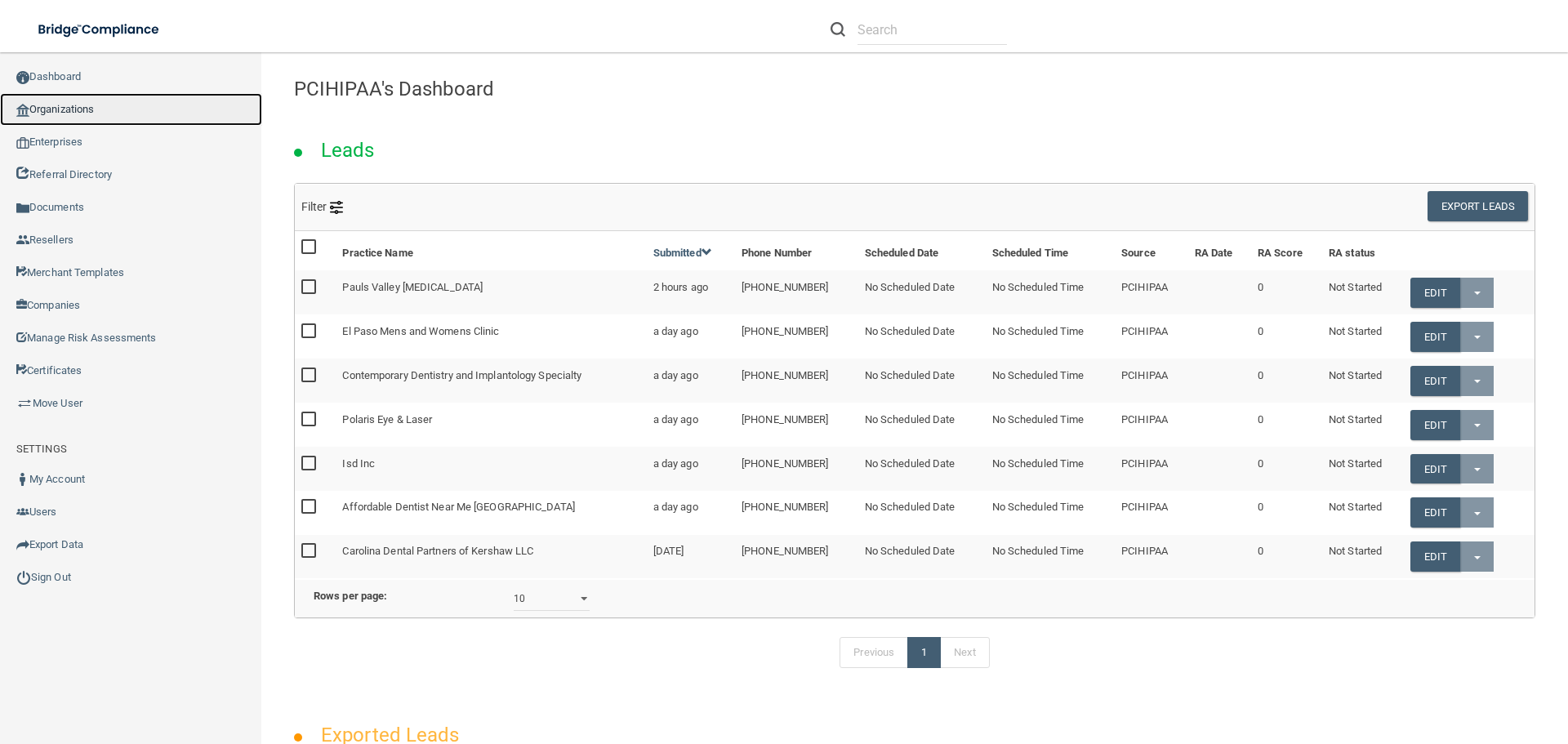
click at [63, 108] on link "Organizations" at bounding box center [131, 109] width 262 height 33
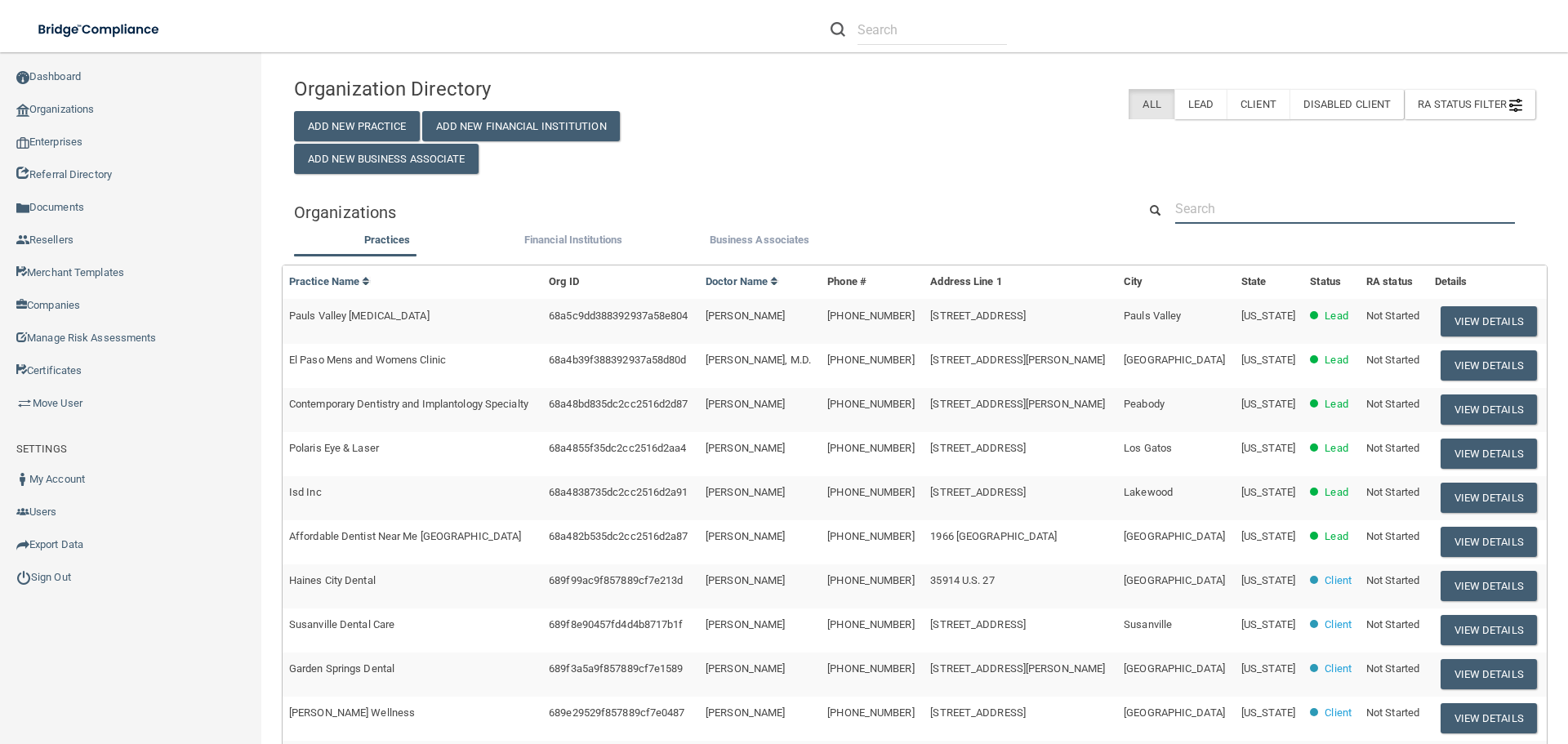
click at [1371, 201] on input "text" at bounding box center [1345, 209] width 340 height 30
paste input "[PERSON_NAME] DDS Inc"
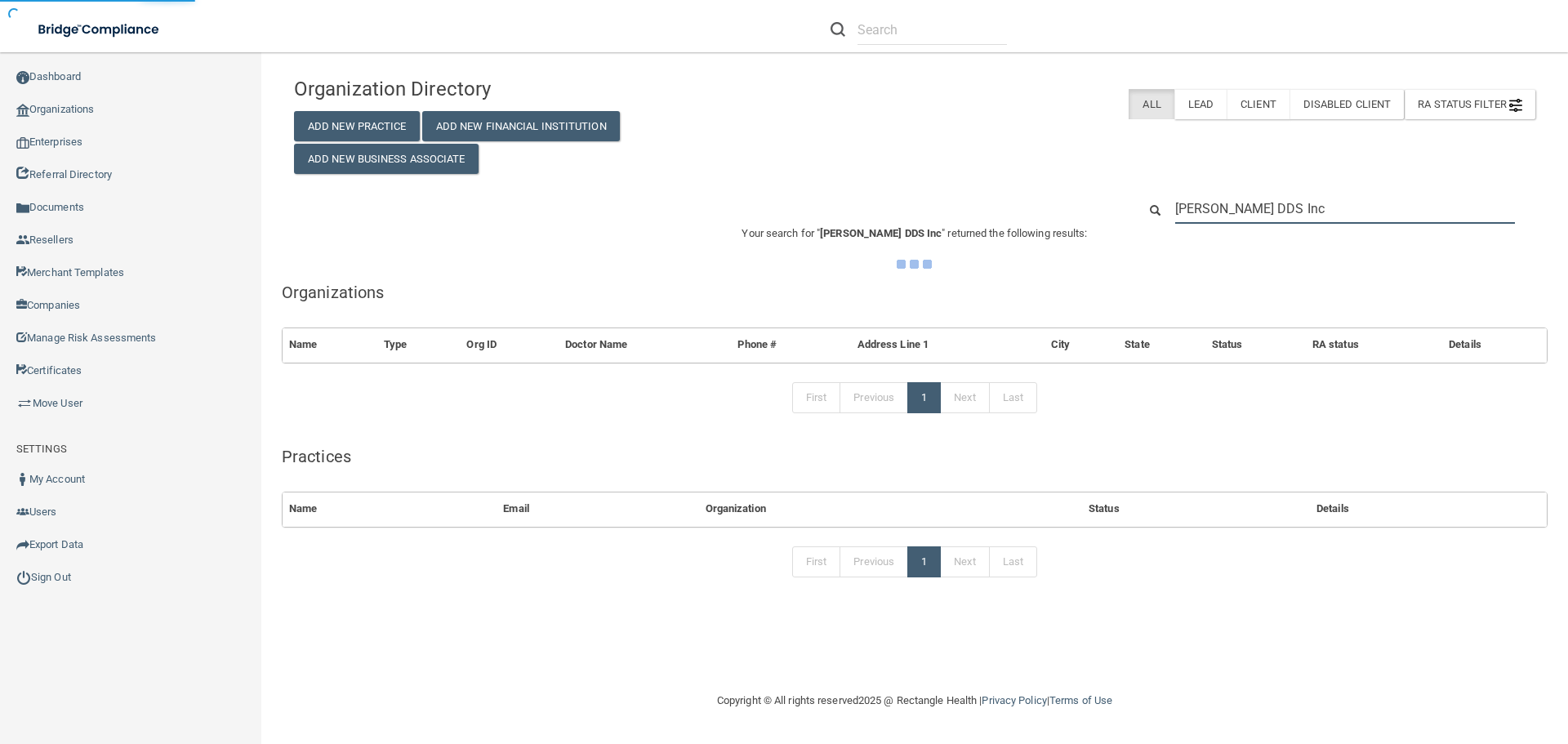
type input "[PERSON_NAME] DDS Inc"
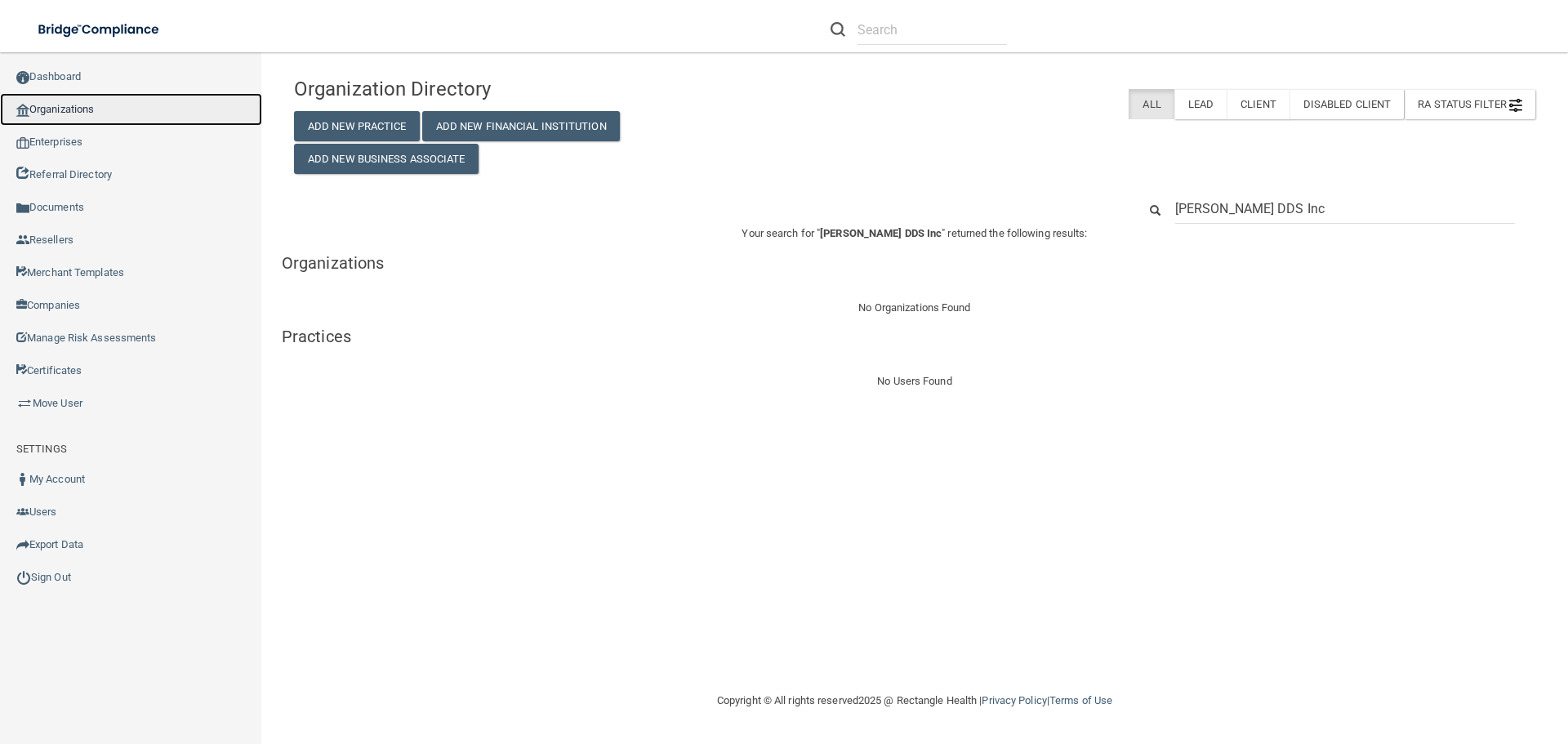
drag, startPoint x: 82, startPoint y: 102, endPoint x: 103, endPoint y: 107, distance: 21.6
click at [82, 103] on link "Organizations" at bounding box center [131, 109] width 262 height 33
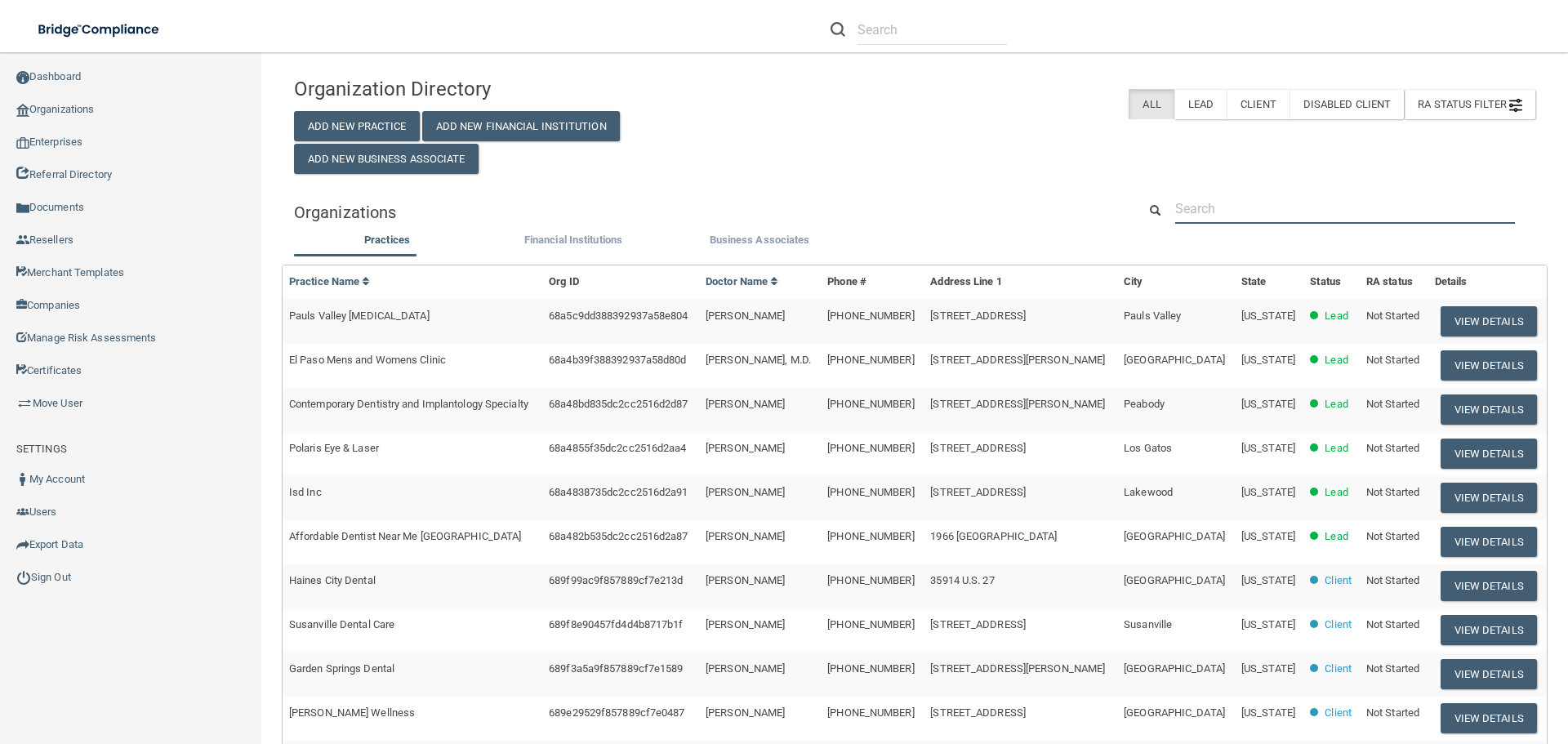
click at [1259, 222] on input "text" at bounding box center [1345, 209] width 340 height 30
click at [1271, 203] on input "text" at bounding box center [1345, 209] width 340 height 30
paste input "[PHONE_NUMBER]"
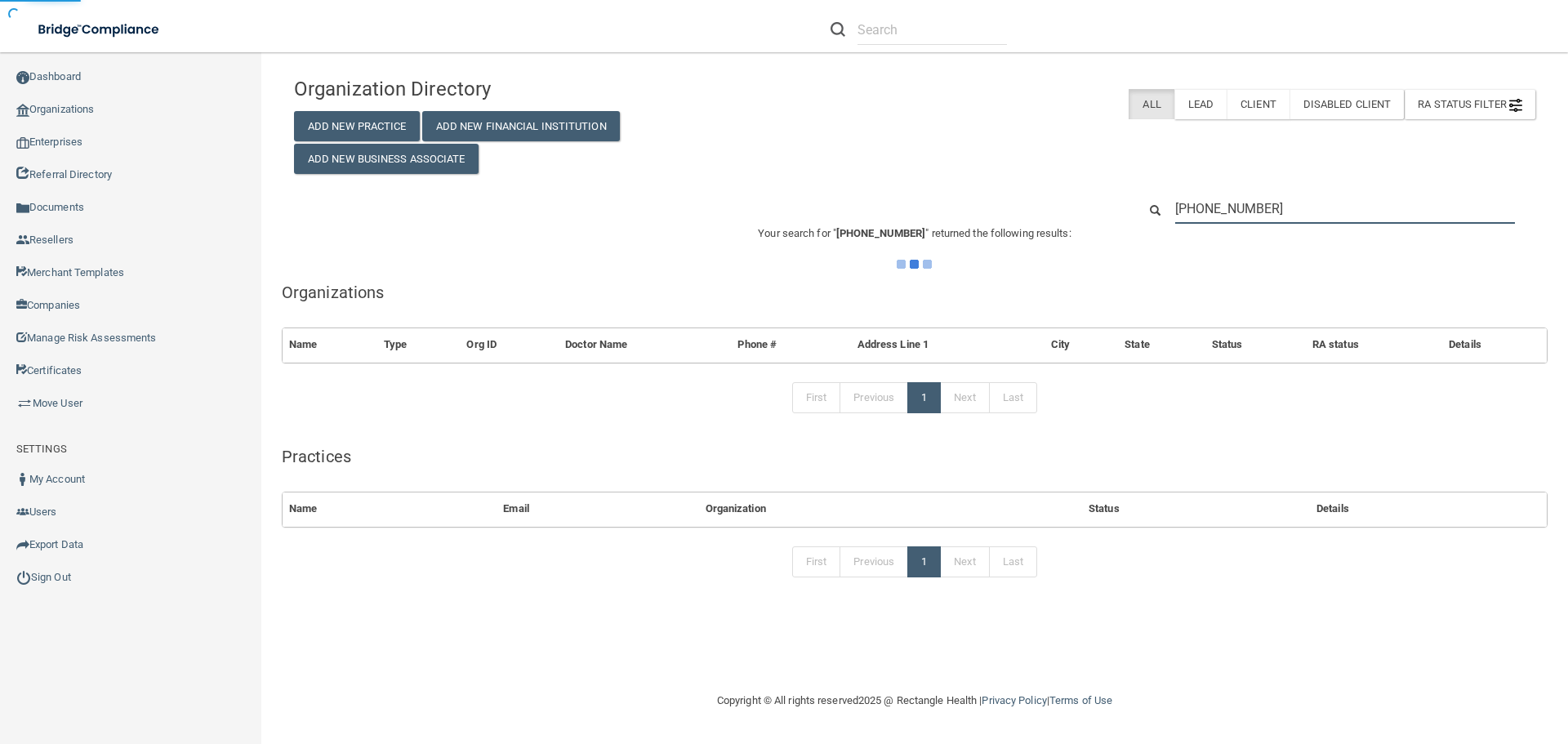
type input "[PHONE_NUMBER]"
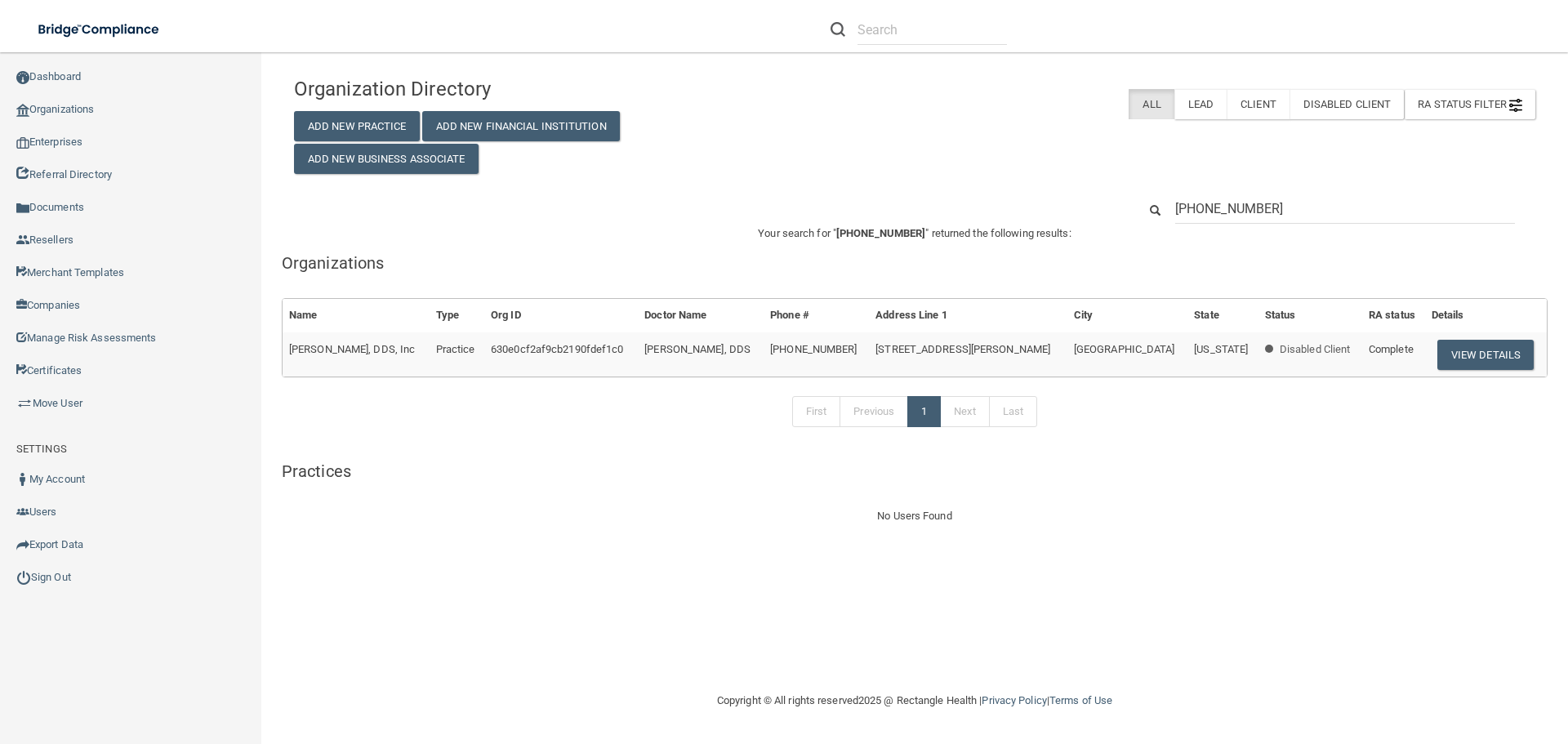
drag, startPoint x: 409, startPoint y: 353, endPoint x: 289, endPoint y: 354, distance: 120.0
click at [289, 354] on td "[PERSON_NAME], DDS, Inc" at bounding box center [356, 354] width 147 height 44
copy span "[PERSON_NAME], DDS, Inc"
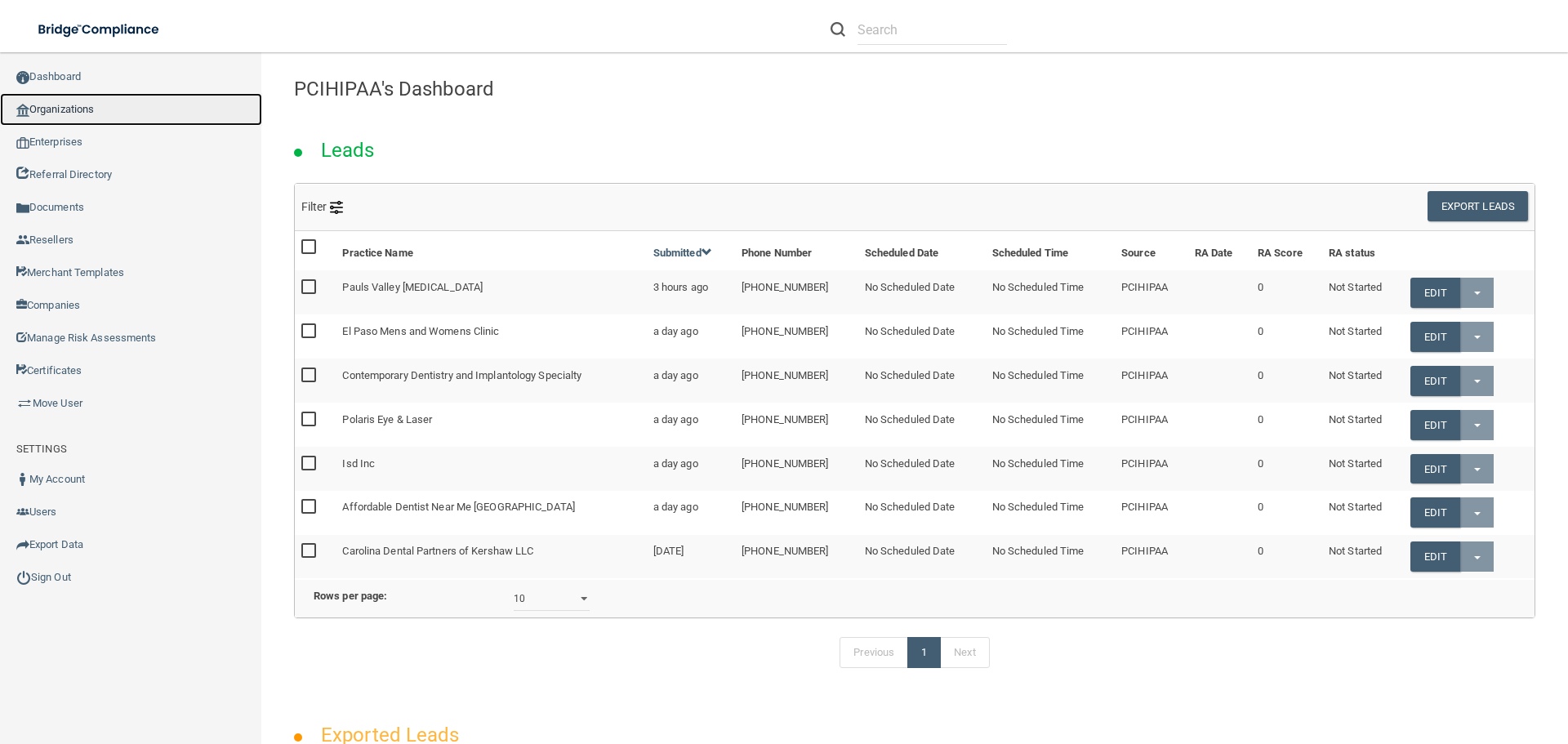
click at [110, 105] on link "Organizations" at bounding box center [131, 109] width 262 height 33
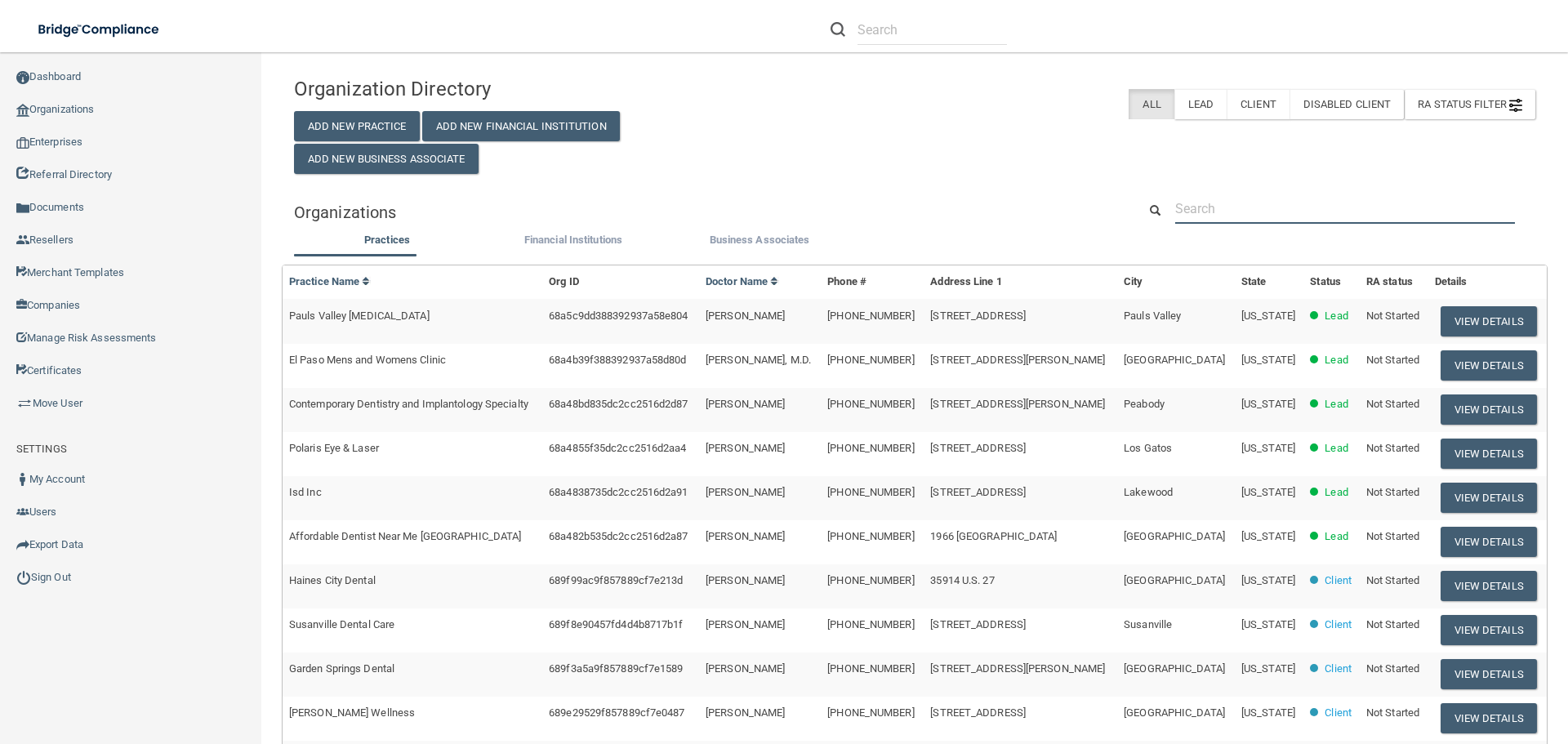
paste input "Childrens Dental Center Sedctr"
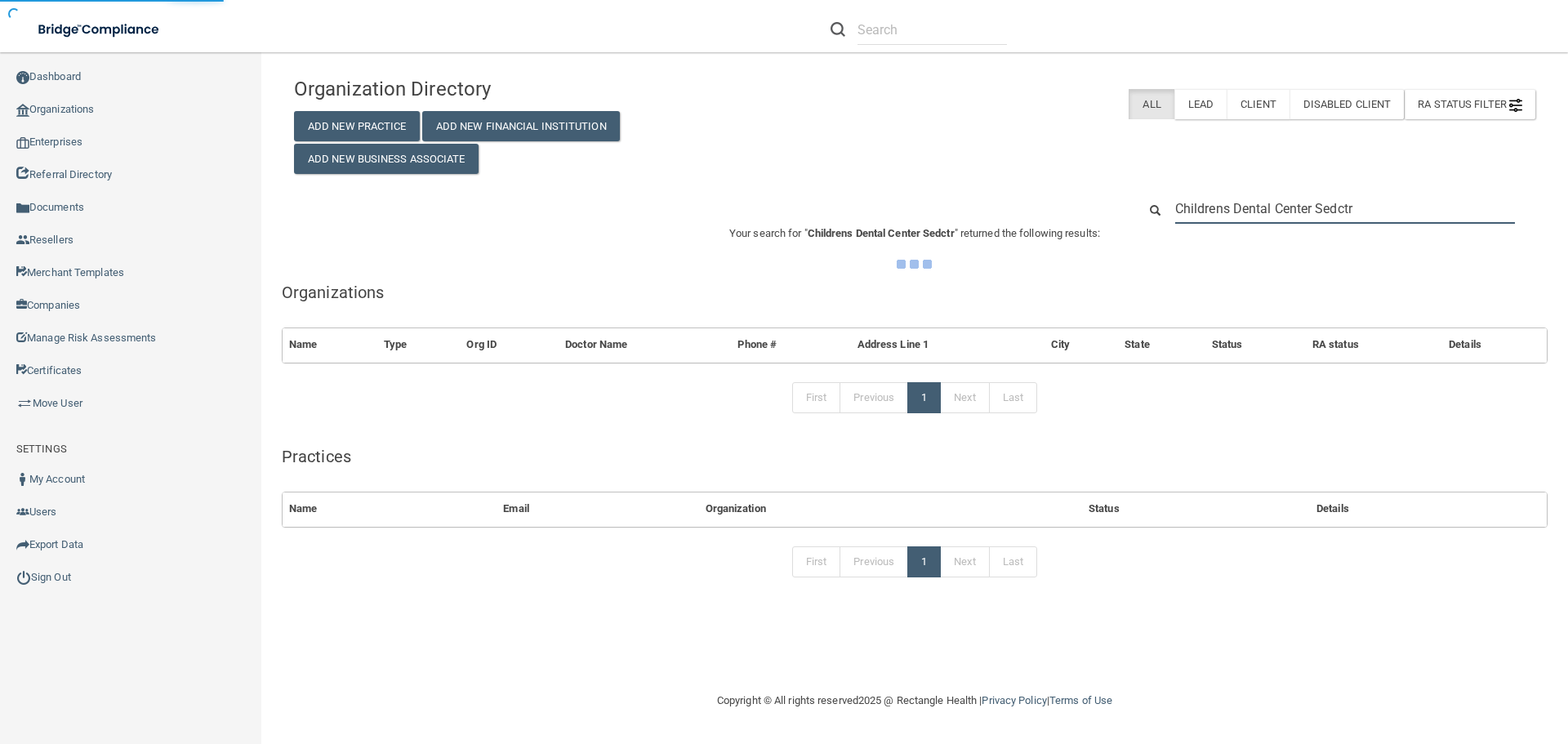
type input "Childrens Dental Center Sedctr"
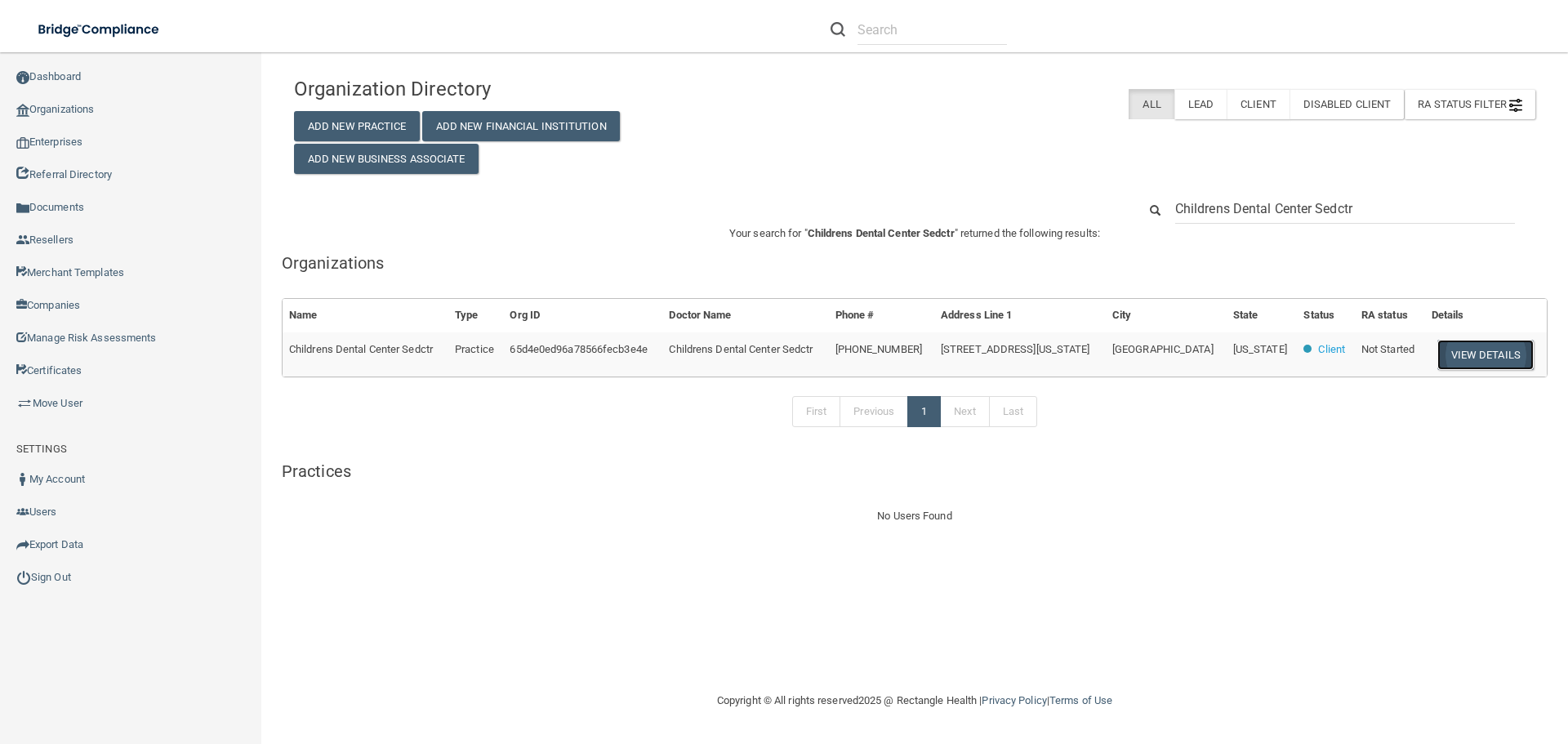
click at [1481, 355] on button "View Details" at bounding box center [1486, 355] width 96 height 30
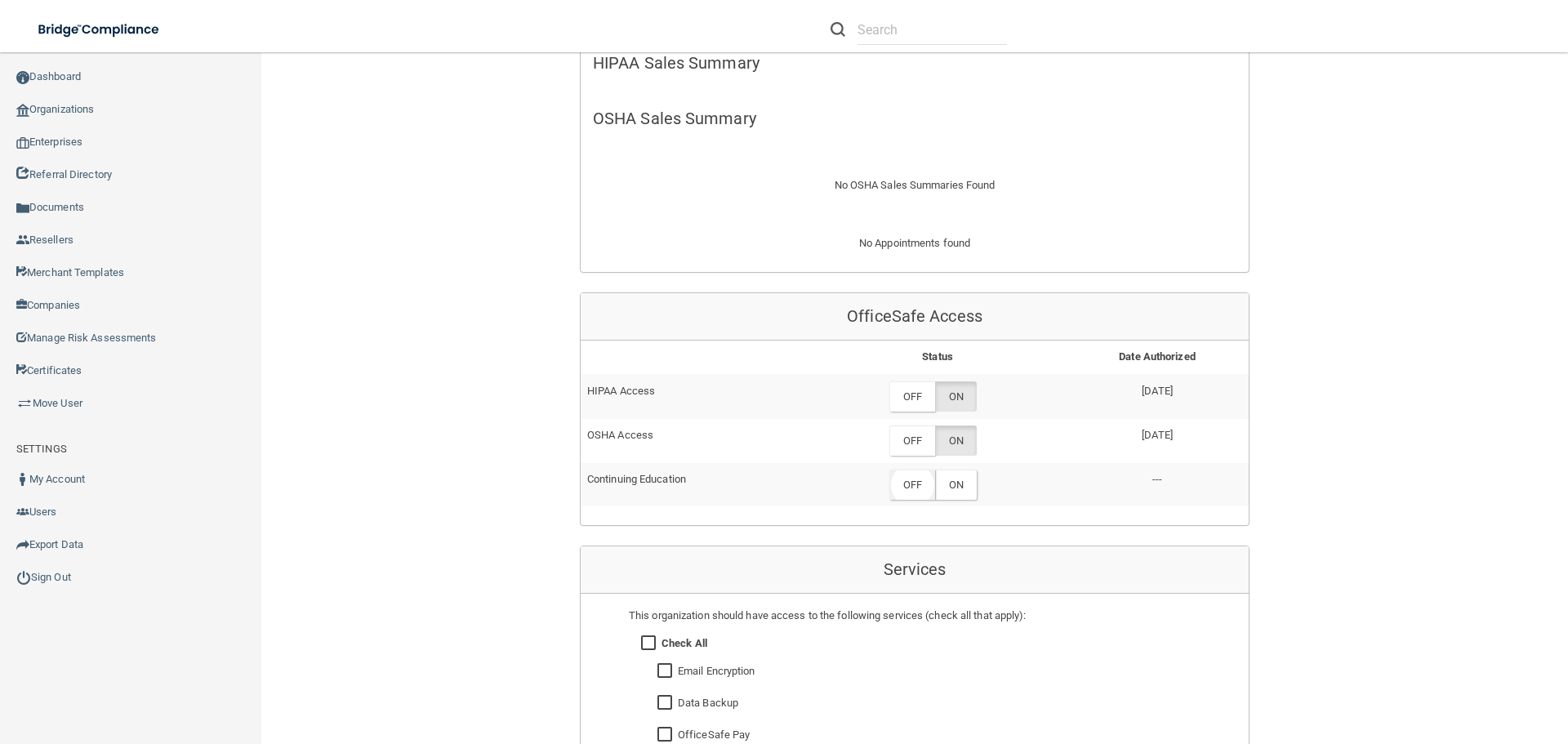
scroll to position [735, 0]
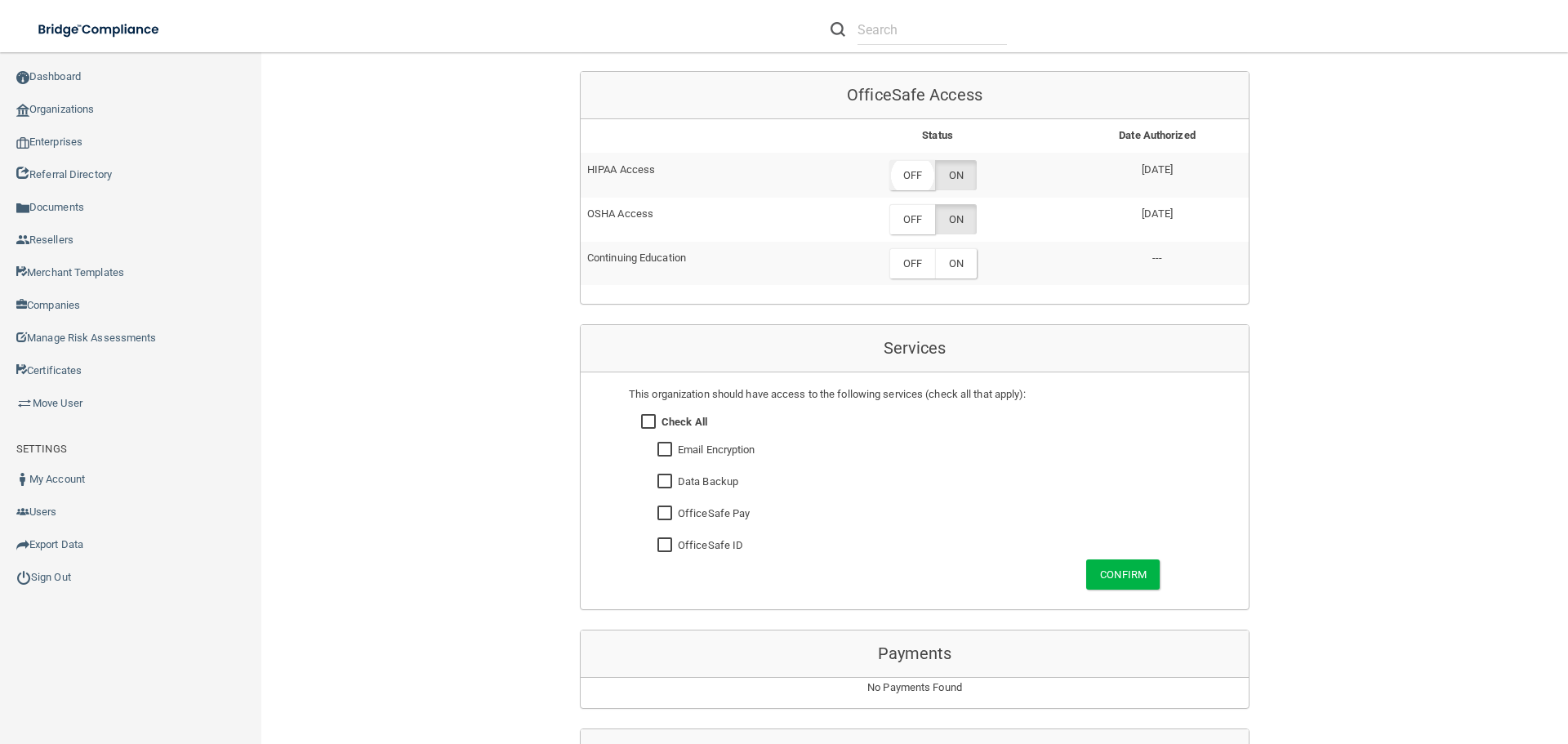
click at [894, 170] on label "OFF" at bounding box center [913, 175] width 46 height 30
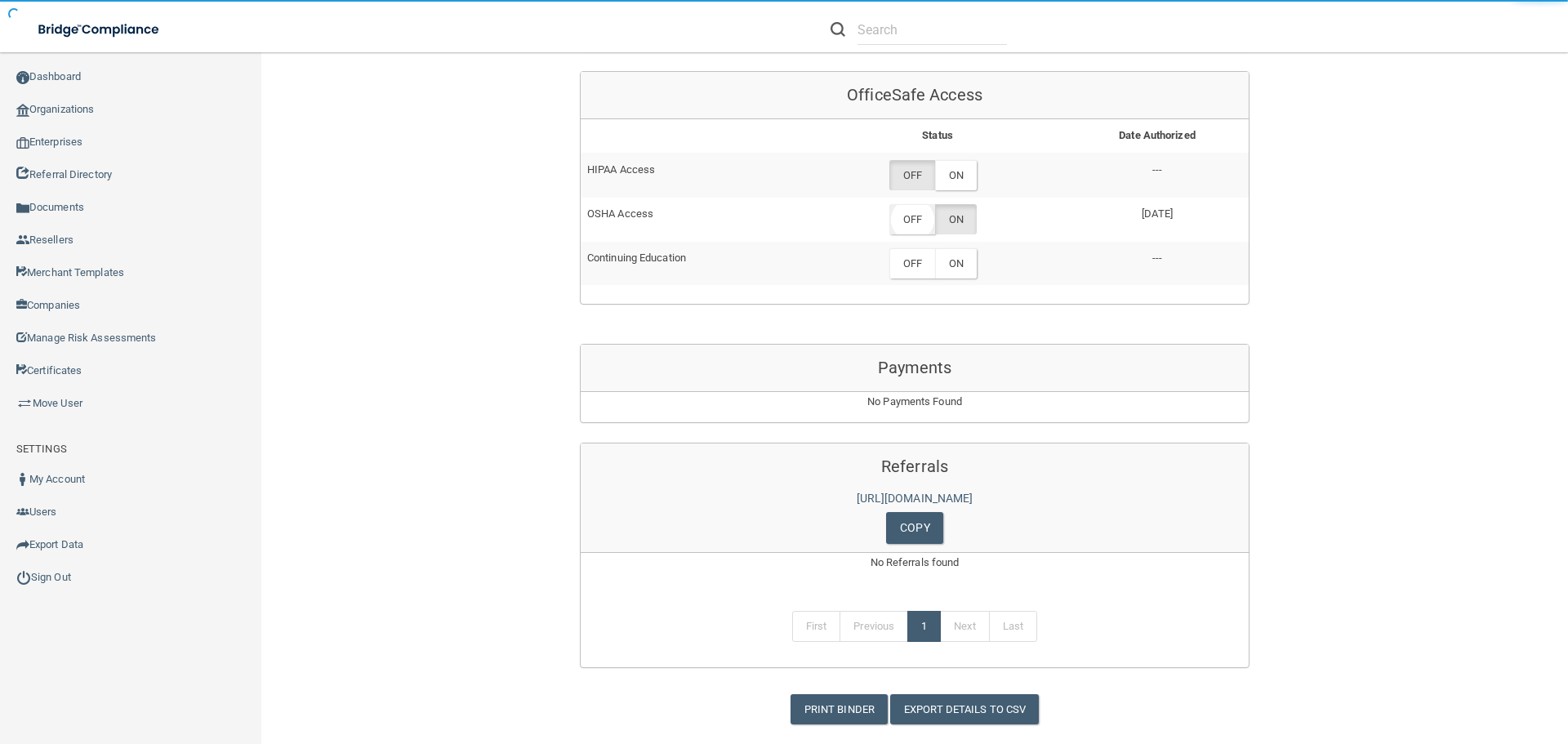
click at [896, 213] on label "OFF" at bounding box center [913, 219] width 46 height 30
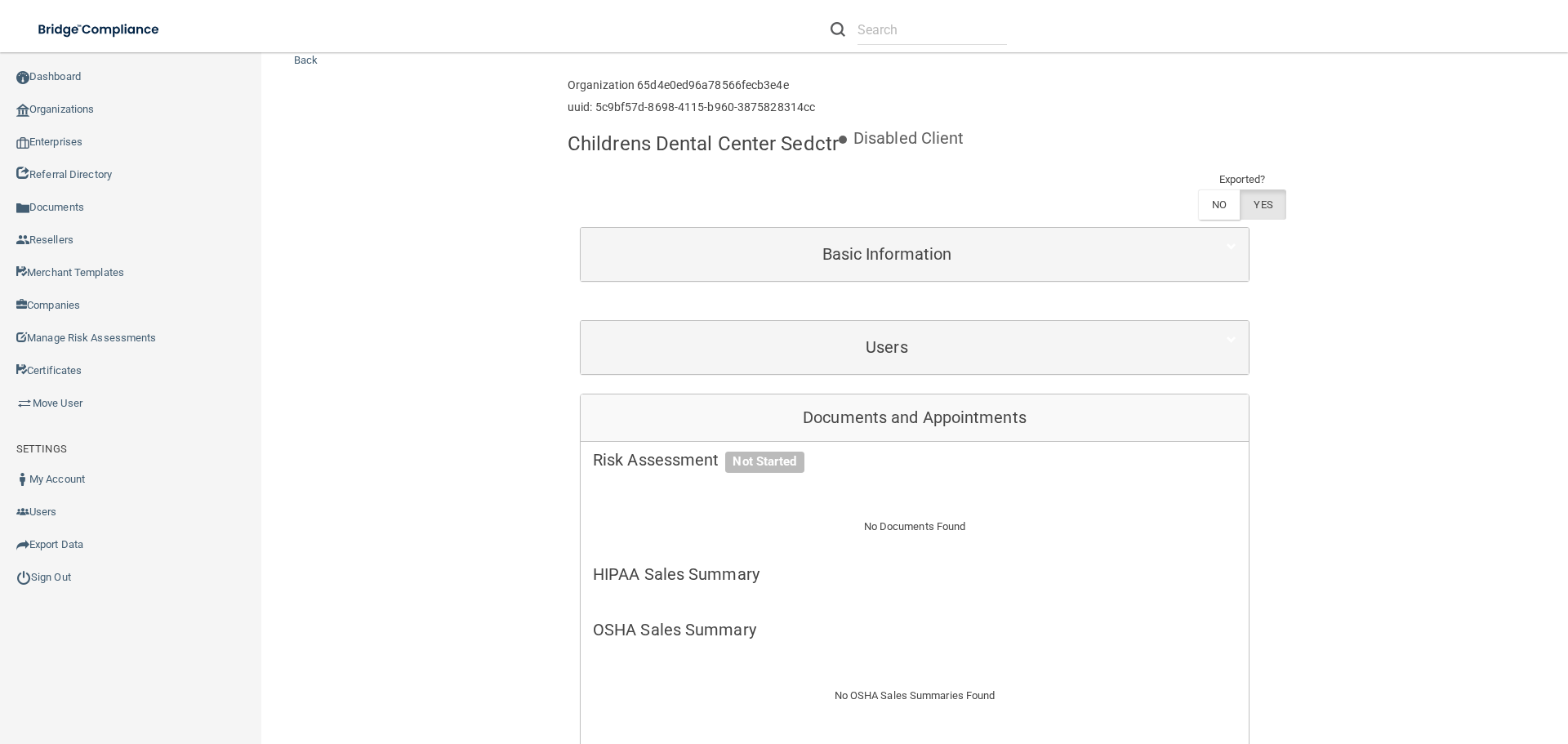
scroll to position [47, 0]
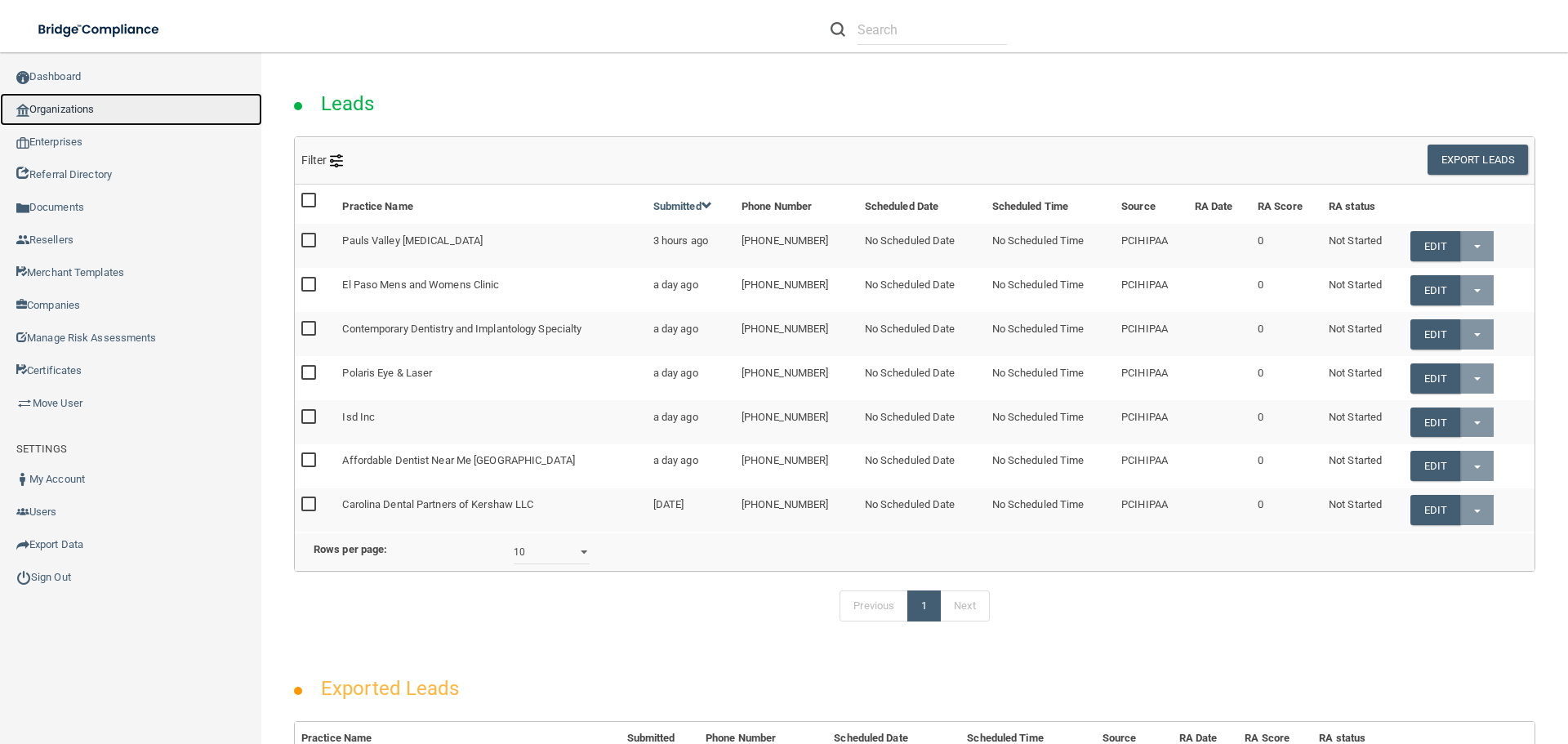
click at [62, 109] on link "Organizations" at bounding box center [131, 109] width 262 height 33
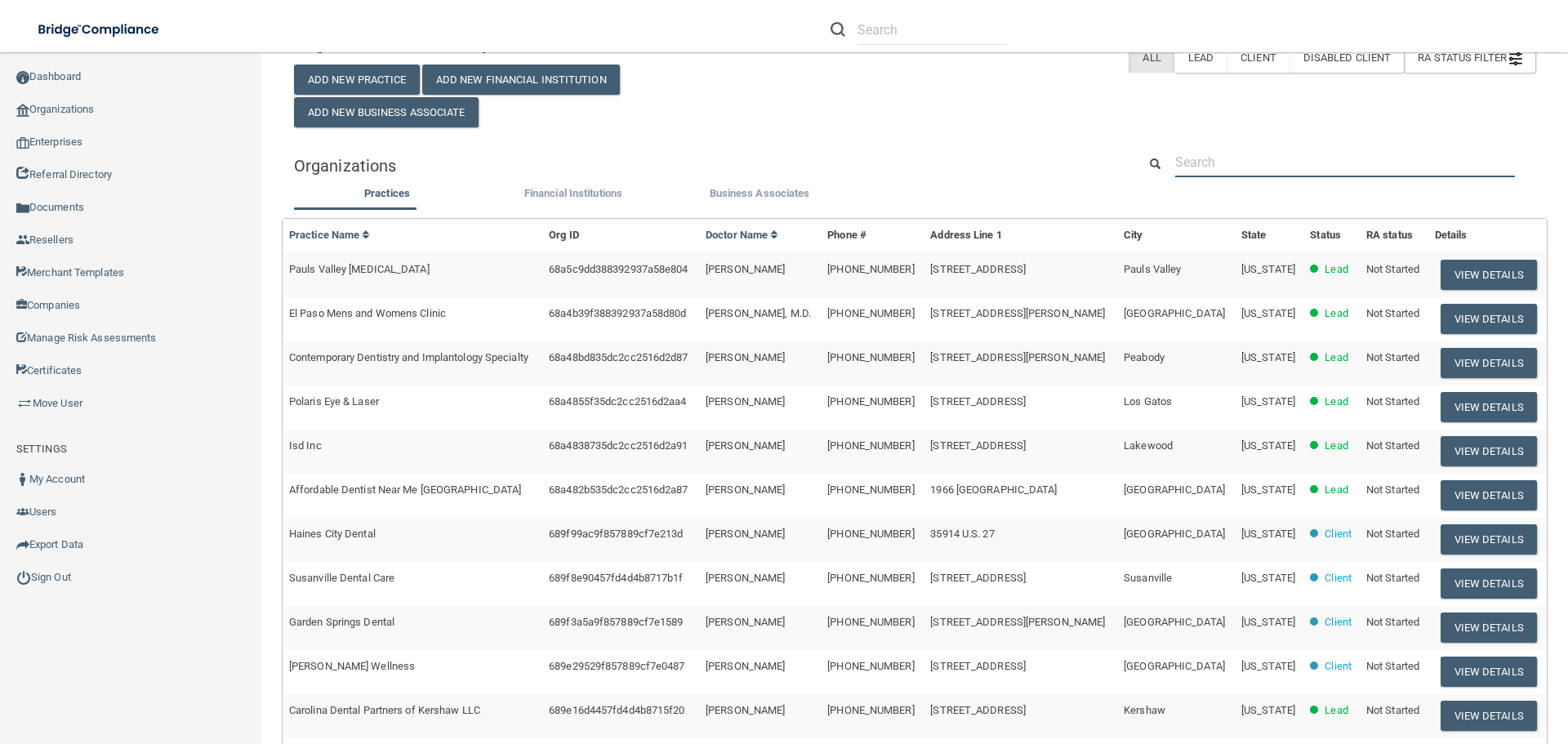
click at [1270, 168] on input "text" at bounding box center [1345, 162] width 340 height 30
click at [1330, 160] on input "text" at bounding box center [1345, 162] width 340 height 30
paste input "Gregory Stephens DDS"
type input "Gregory Stephens DDS"
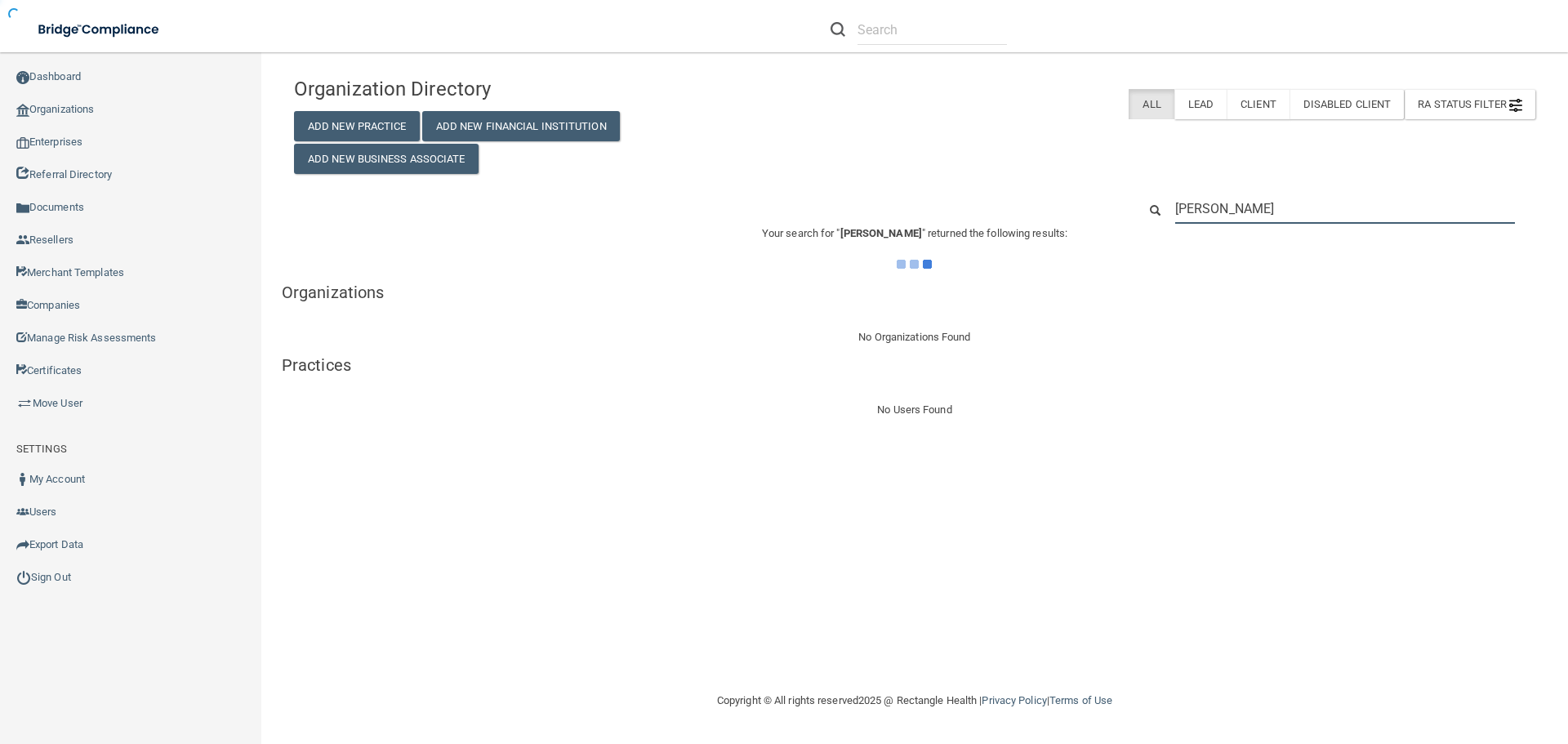
type input "Gregory Stephens"
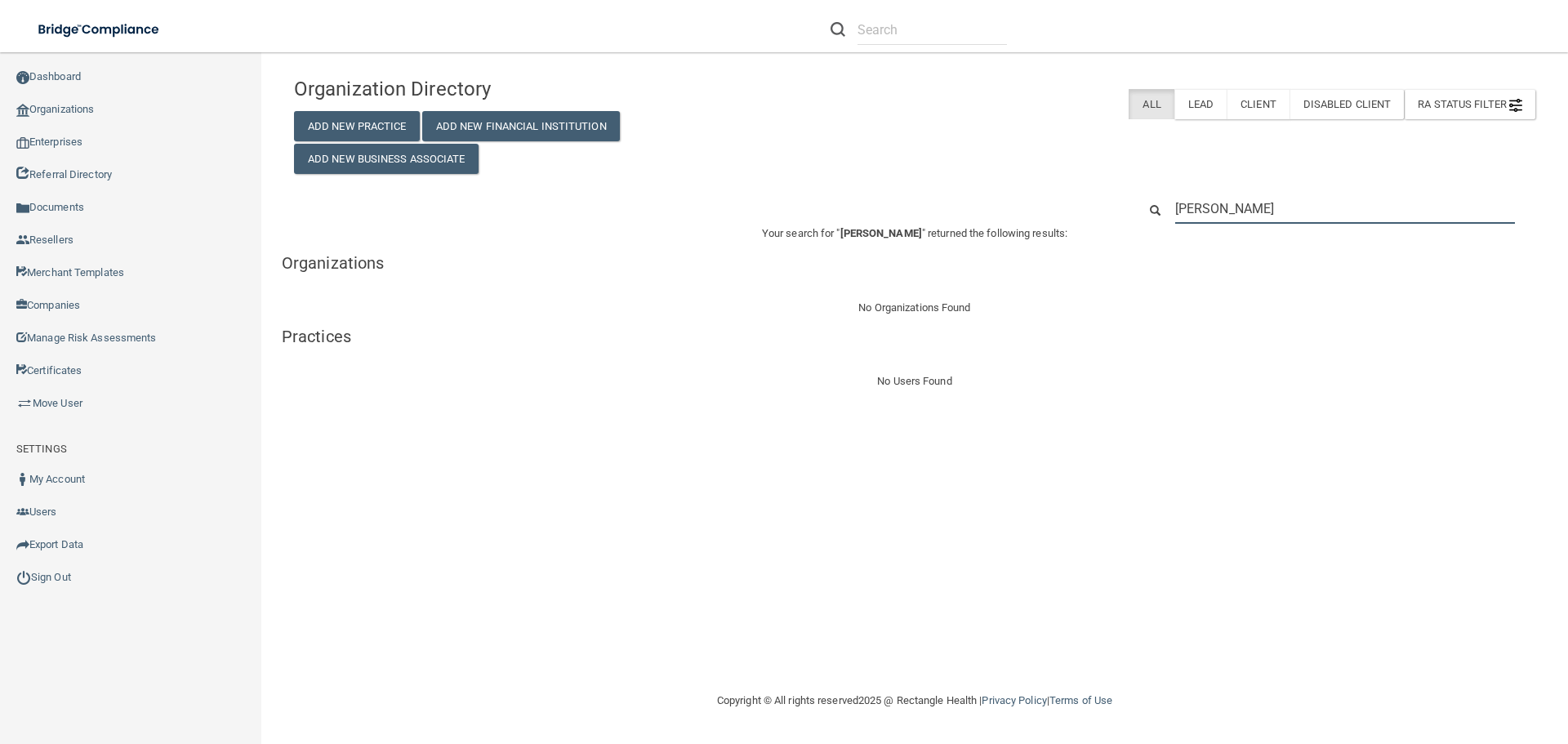
drag, startPoint x: 1259, startPoint y: 210, endPoint x: 1061, endPoint y: 203, distance: 198.1
click at [1066, 201] on div "Gregory Stephens" at bounding box center [914, 209] width 1266 height 30
paste input "(559) 227-5466"
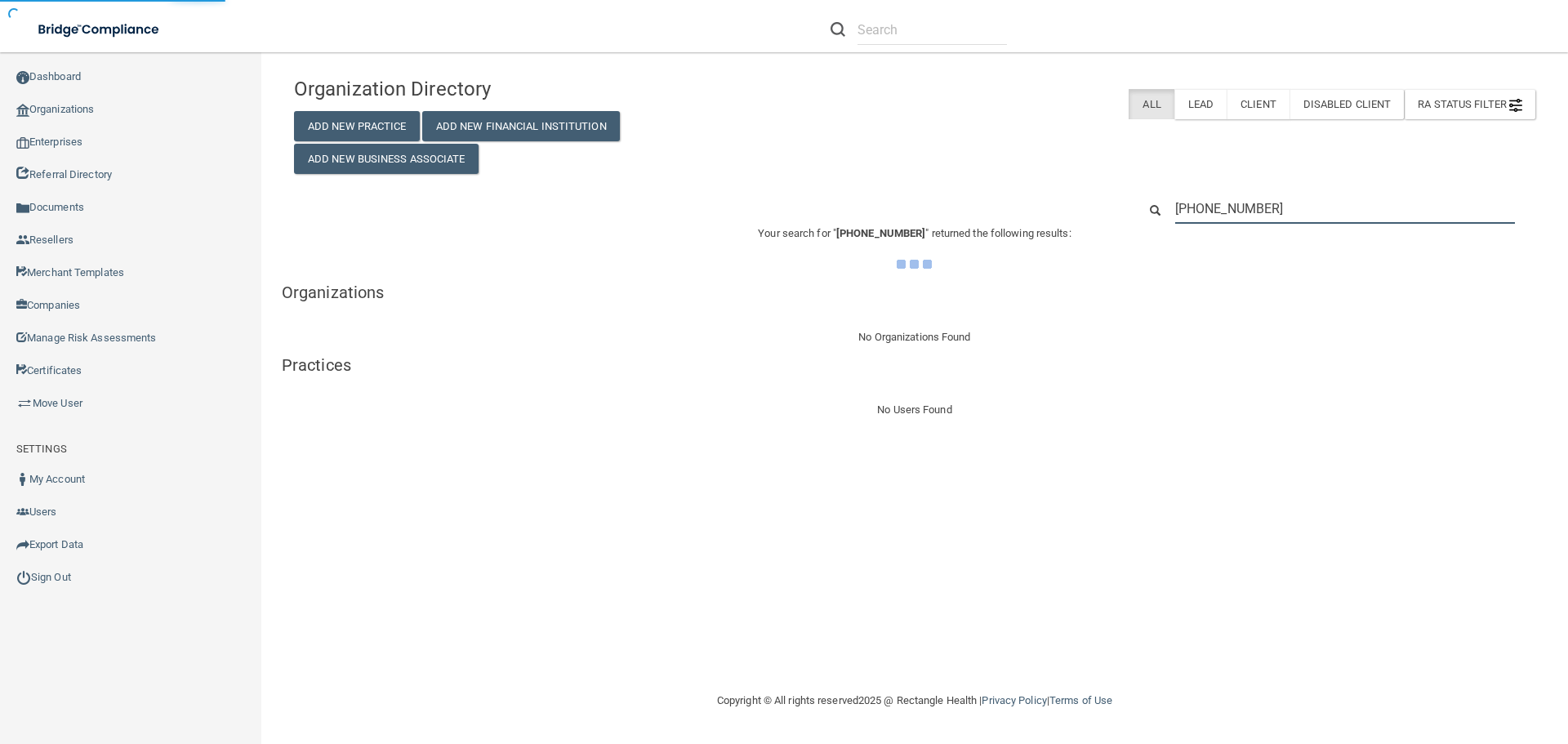
type input "(559) 227-5466"
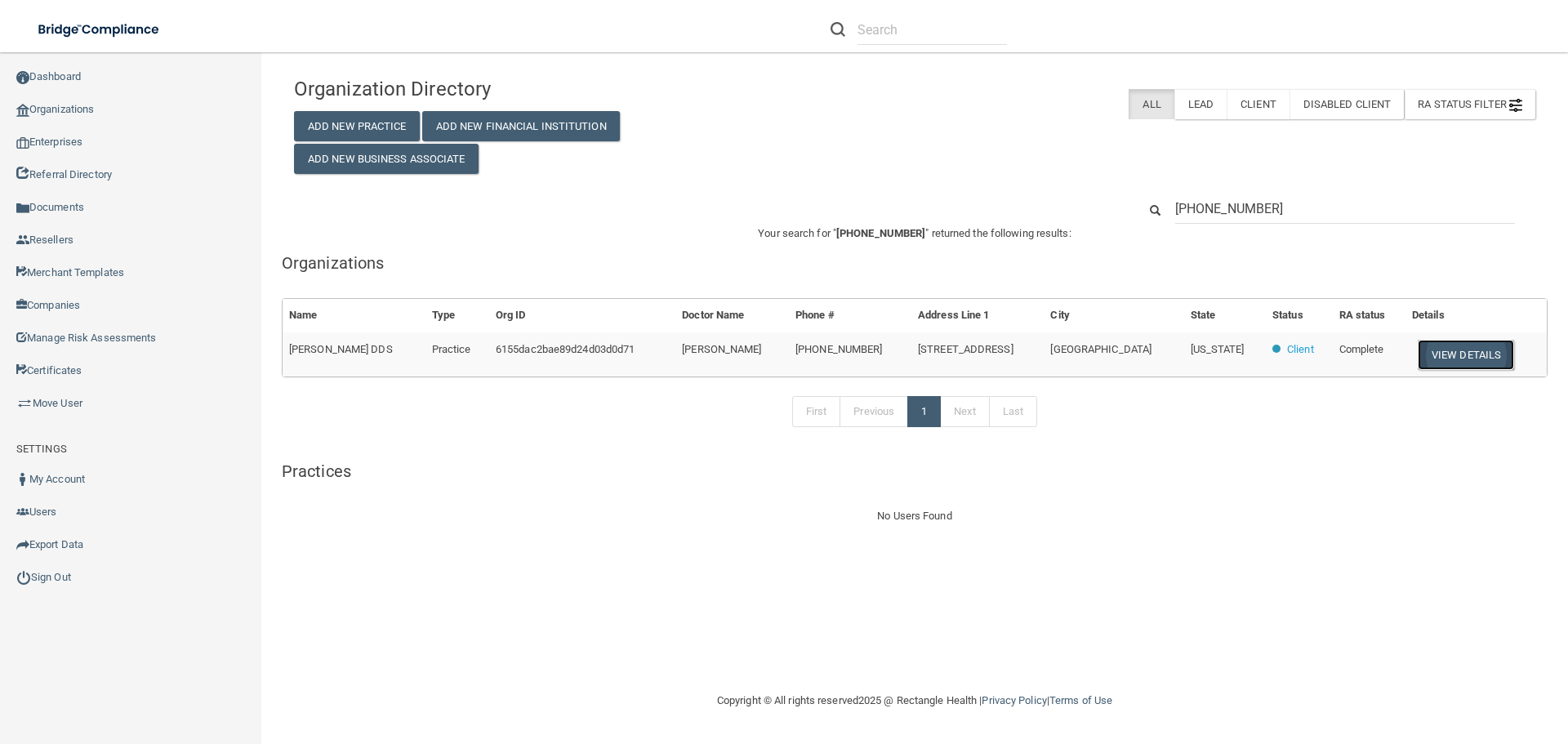
click at [1456, 361] on button "View Details" at bounding box center [1466, 355] width 96 height 30
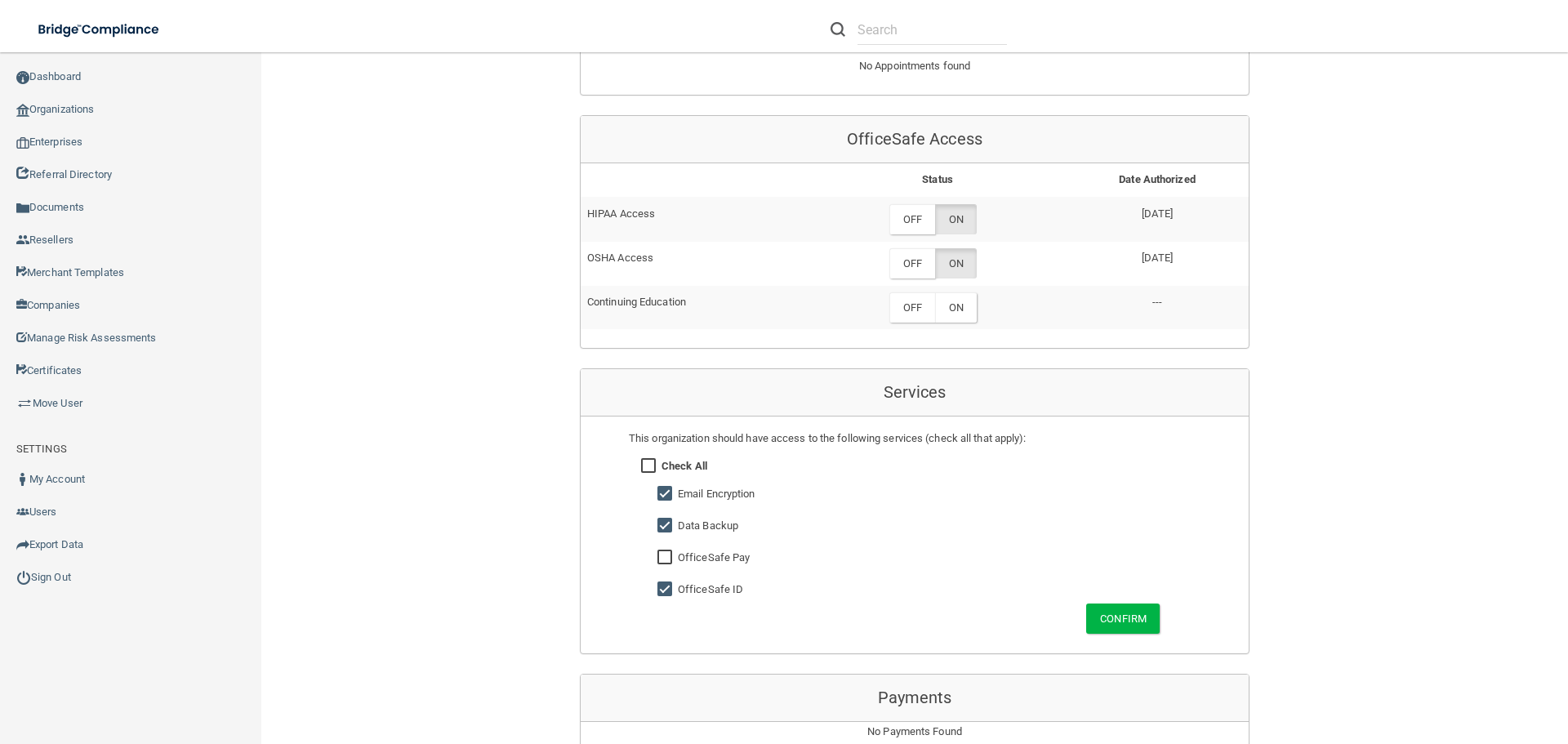
scroll to position [735, 0]
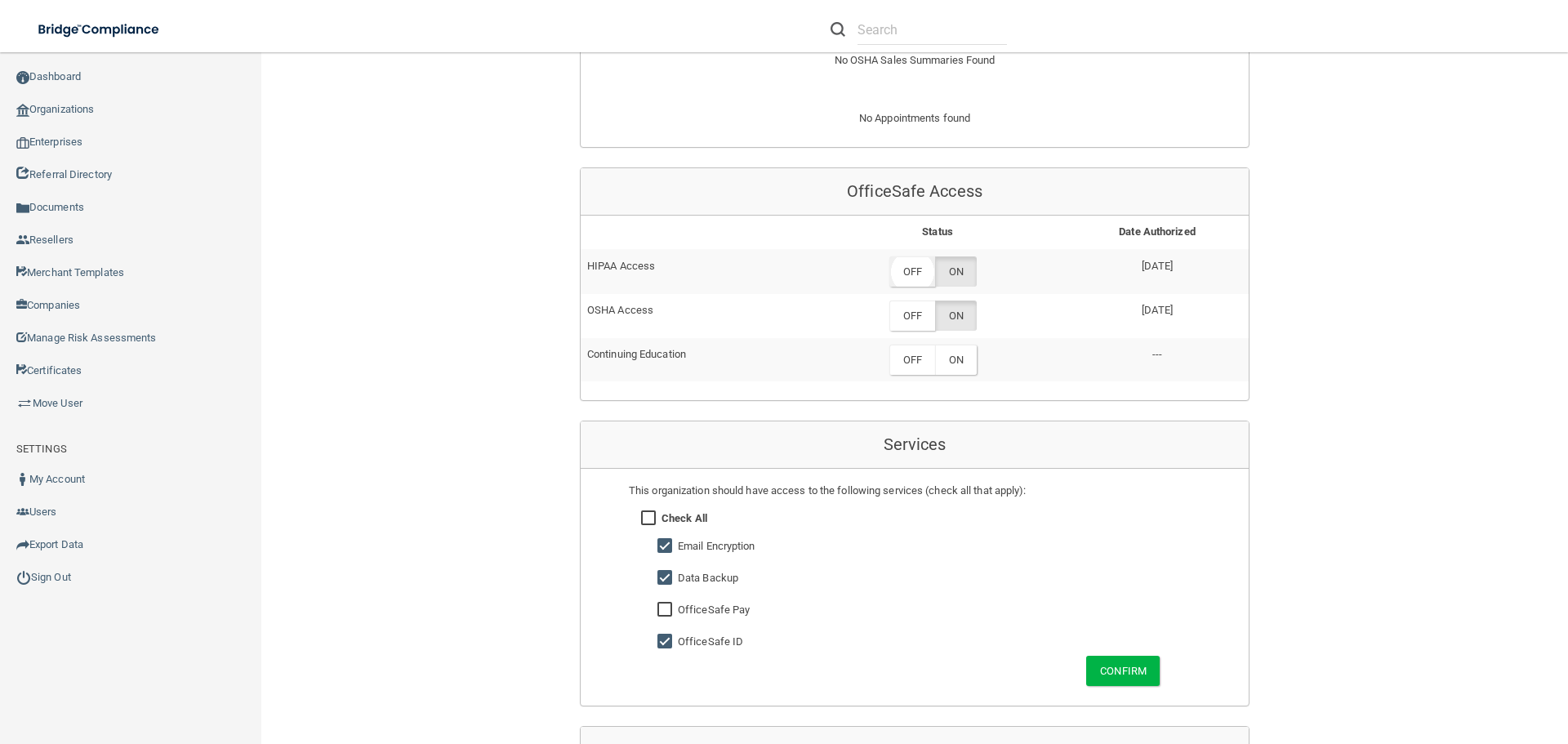
click at [915, 270] on label "OFF" at bounding box center [913, 271] width 46 height 30
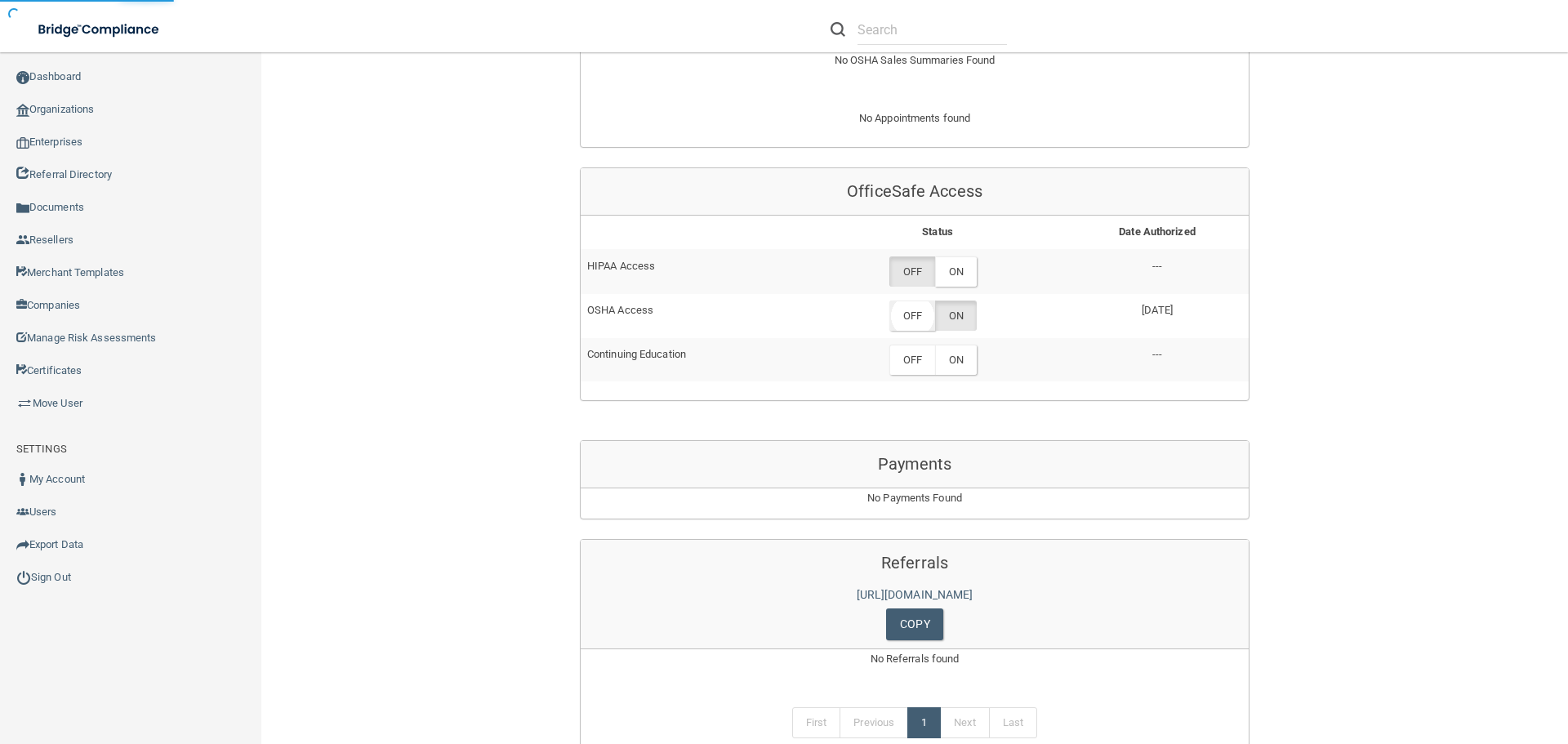
click at [913, 310] on label "OFF" at bounding box center [913, 315] width 46 height 30
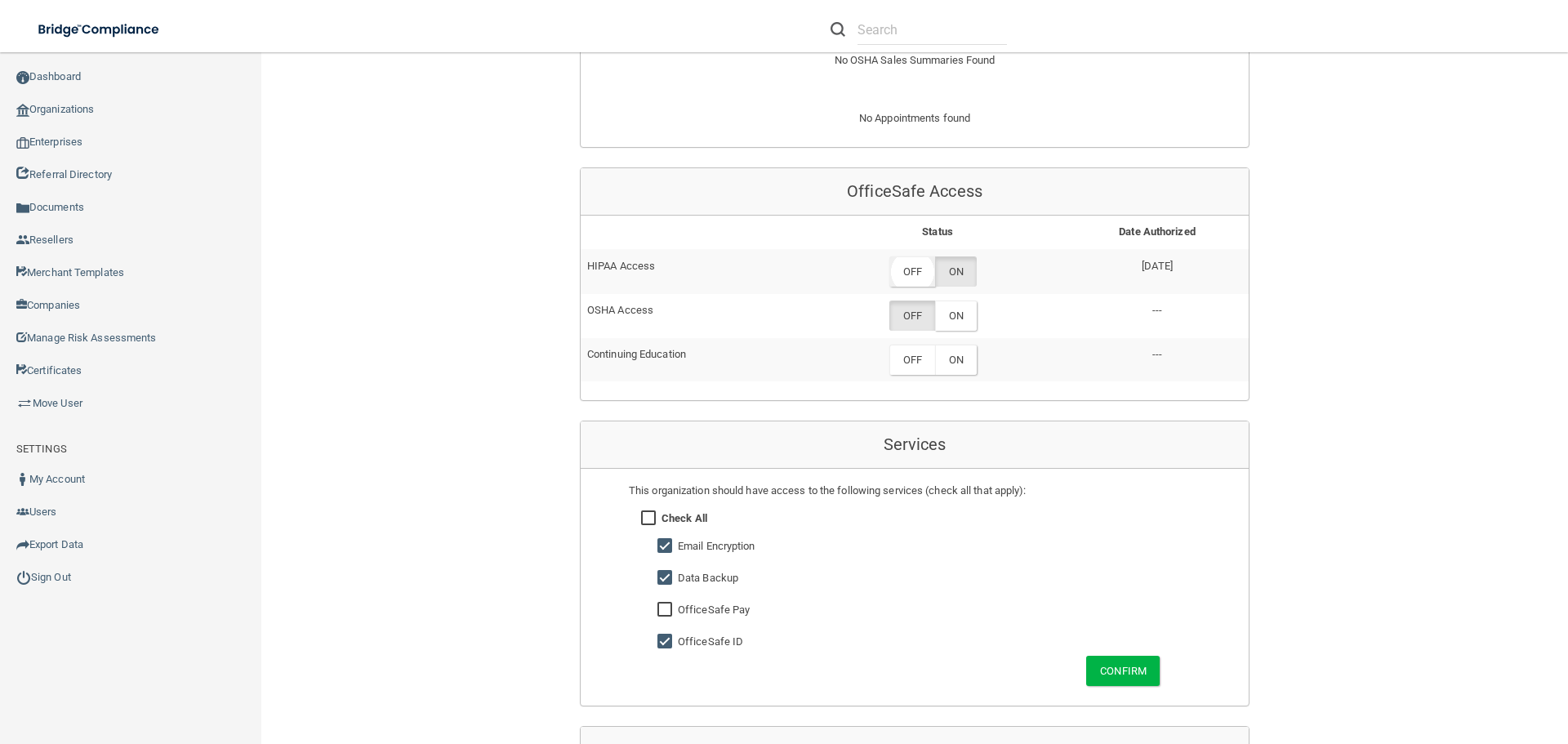
click at [891, 266] on label "OFF" at bounding box center [913, 271] width 46 height 30
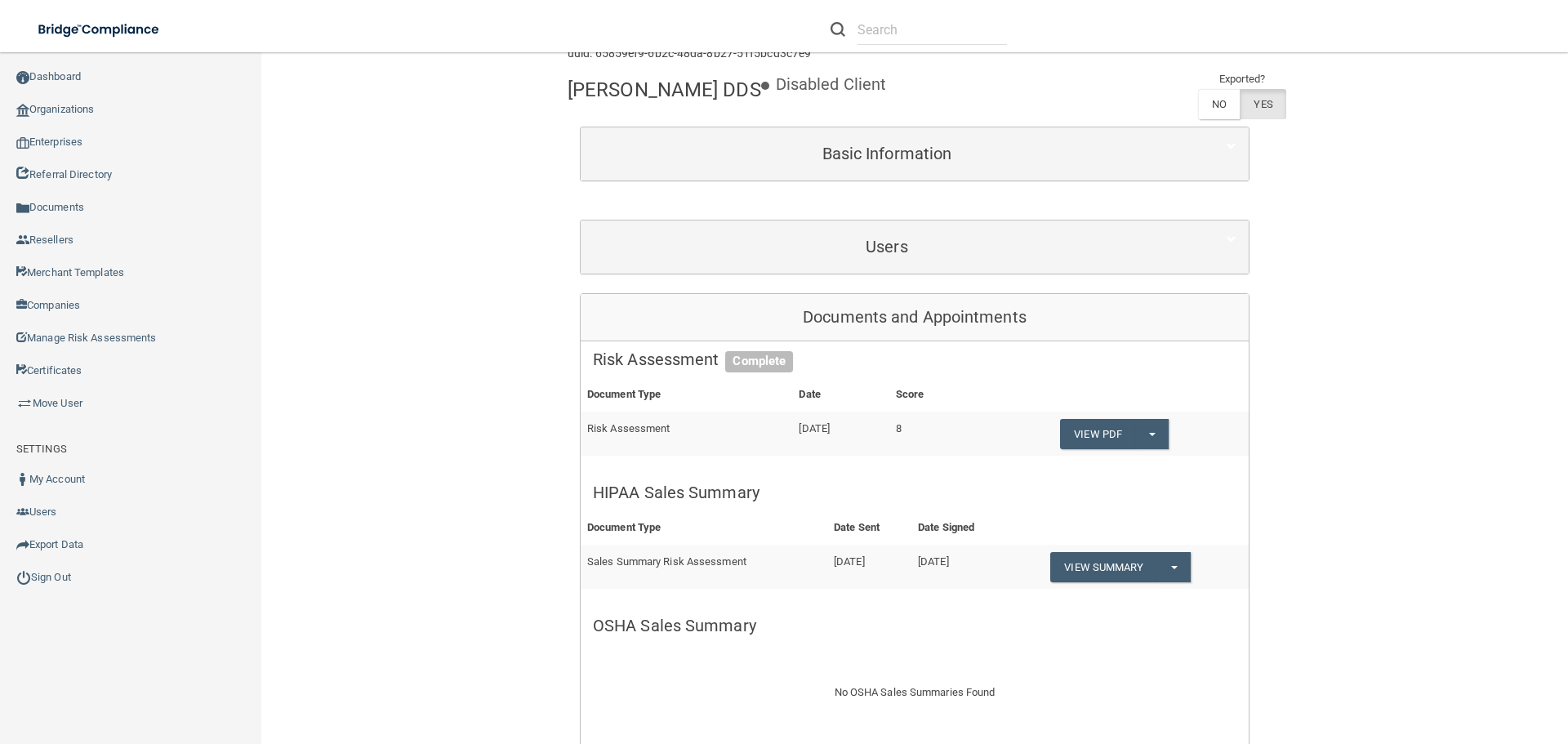
scroll to position [0, 0]
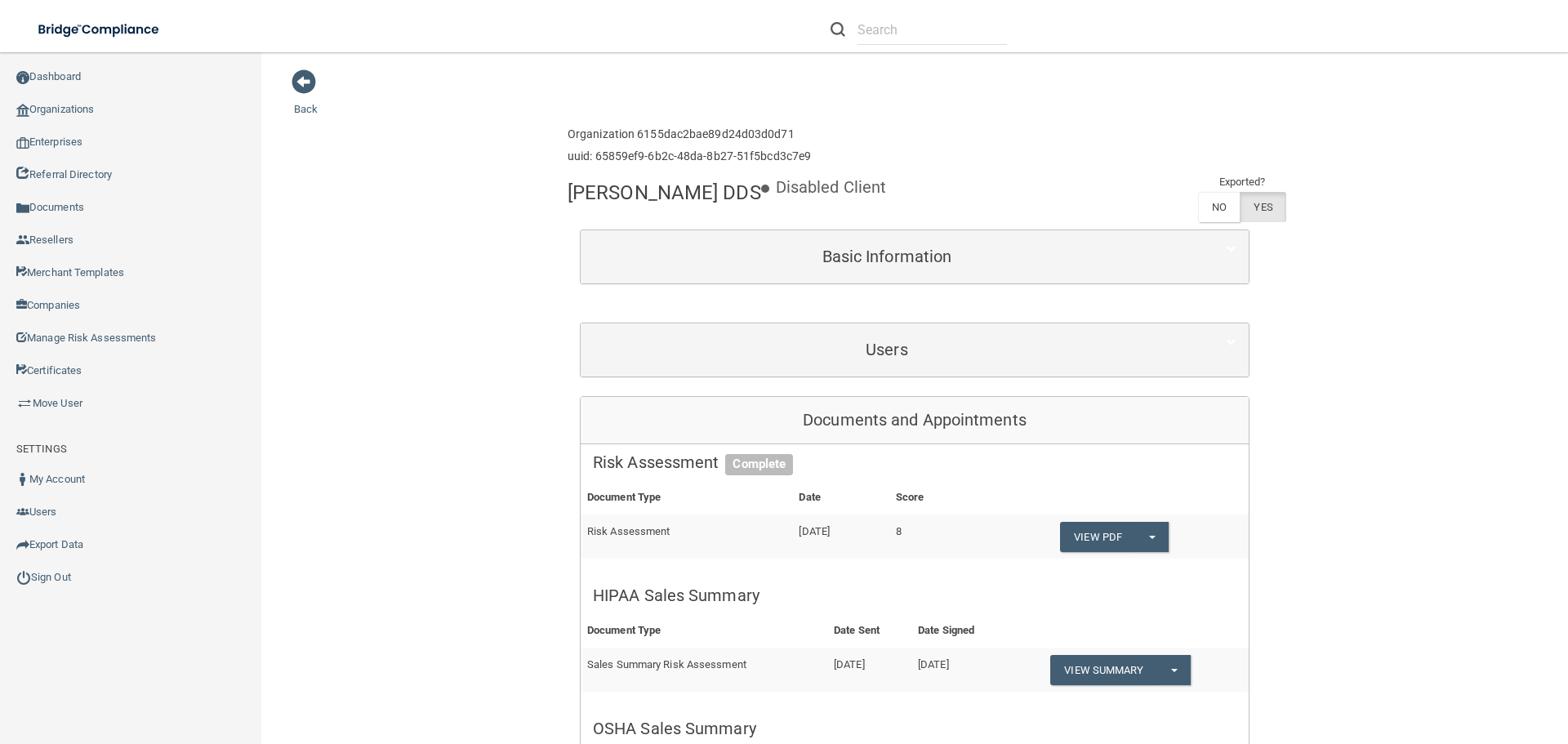
drag, startPoint x: 779, startPoint y: 191, endPoint x: 546, endPoint y: 196, distance: 233.1
copy h4 "Gregory E. Stephens DDS"
